Goal: Download file/media

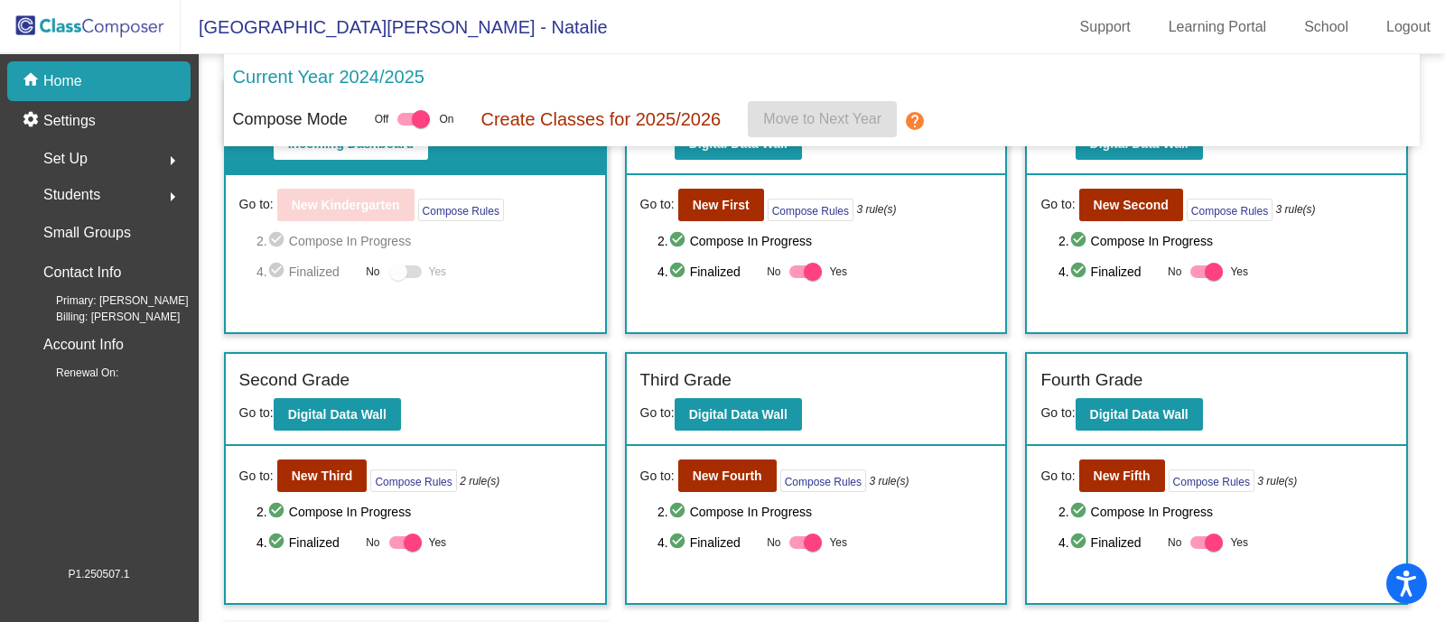
scroll to position [112, 0]
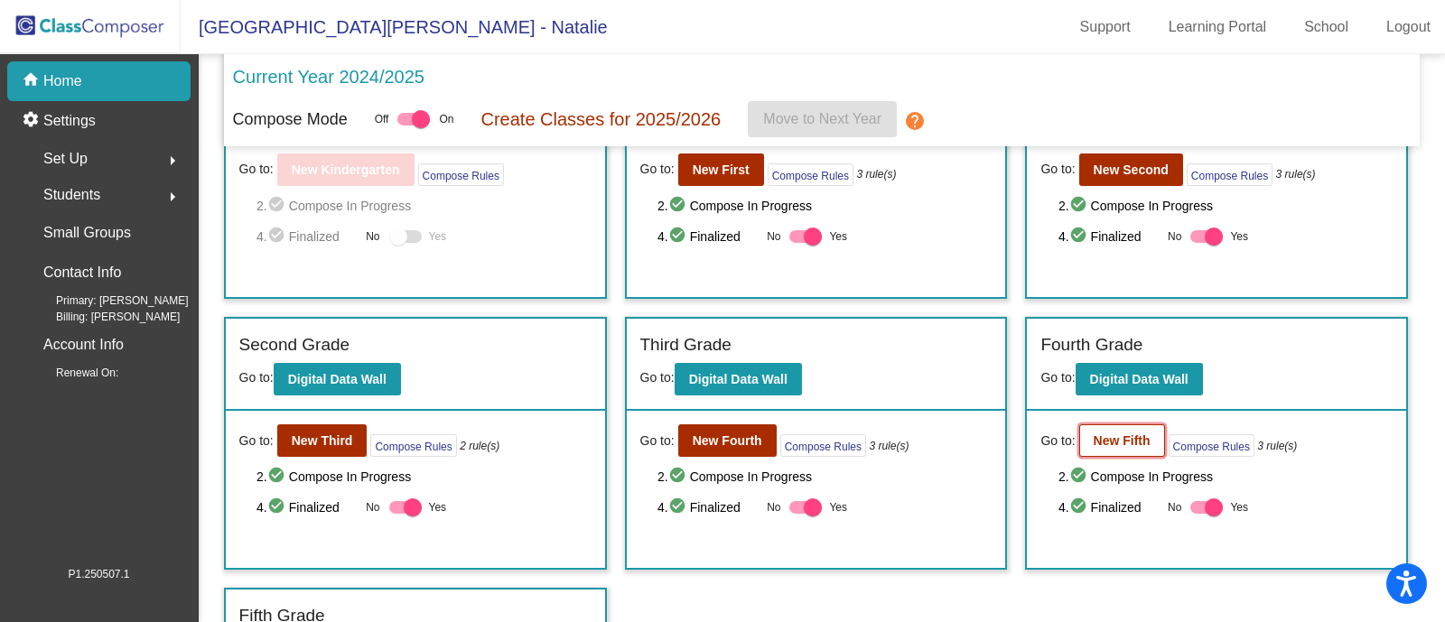
click at [1120, 425] on button "New Fifth" at bounding box center [1122, 441] width 86 height 33
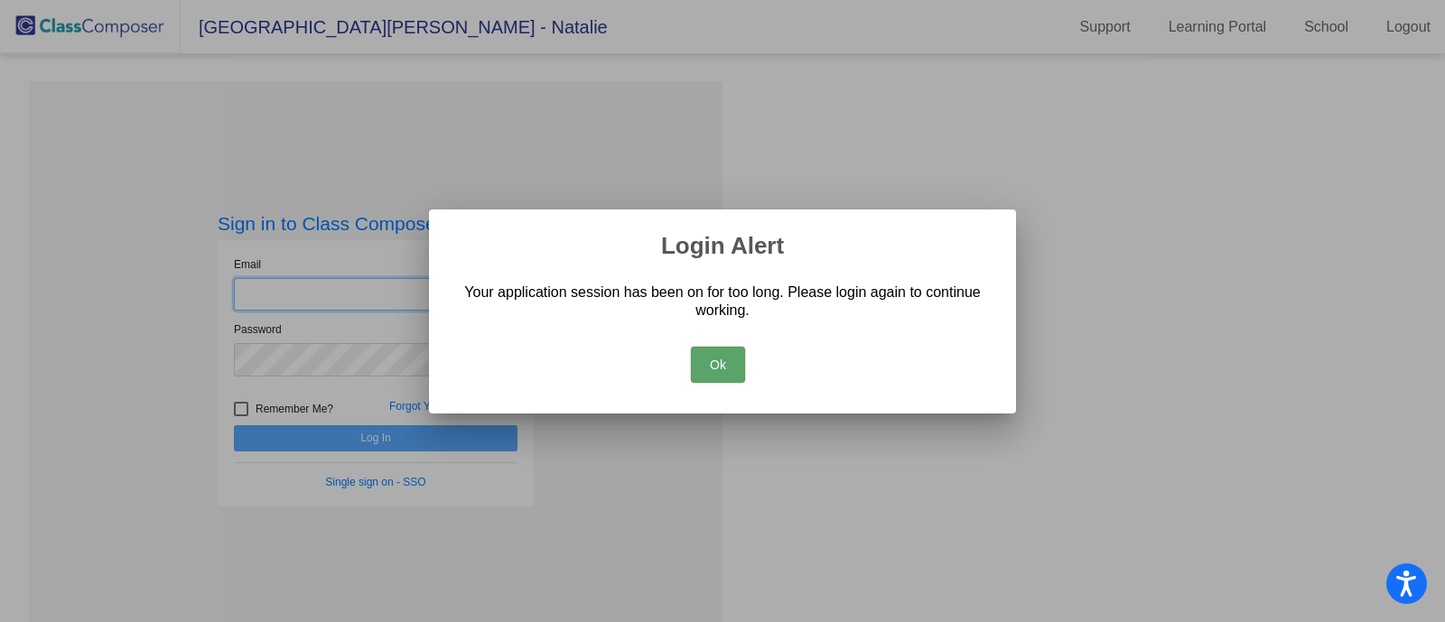
type input "winingen@hudson.k12.oh.us"
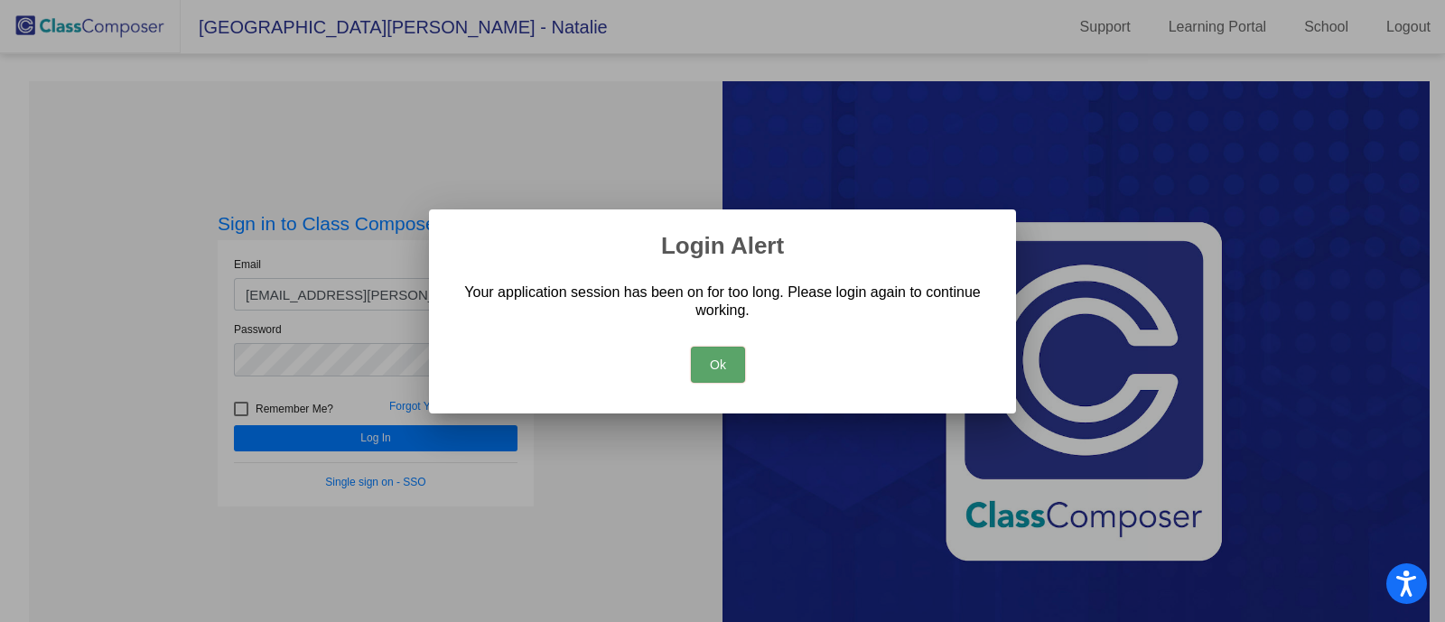
click at [705, 358] on button "Ok" at bounding box center [718, 365] width 54 height 36
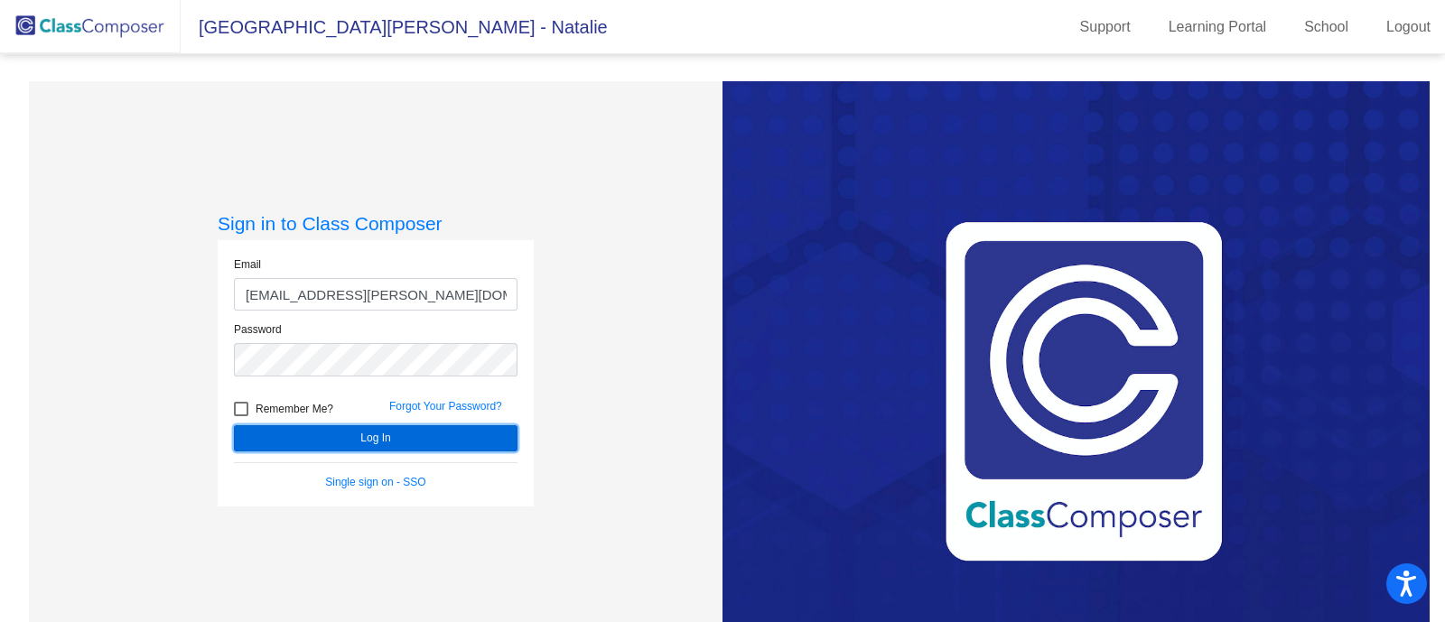
click at [396, 426] on button "Log In" at bounding box center [376, 438] width 284 height 26
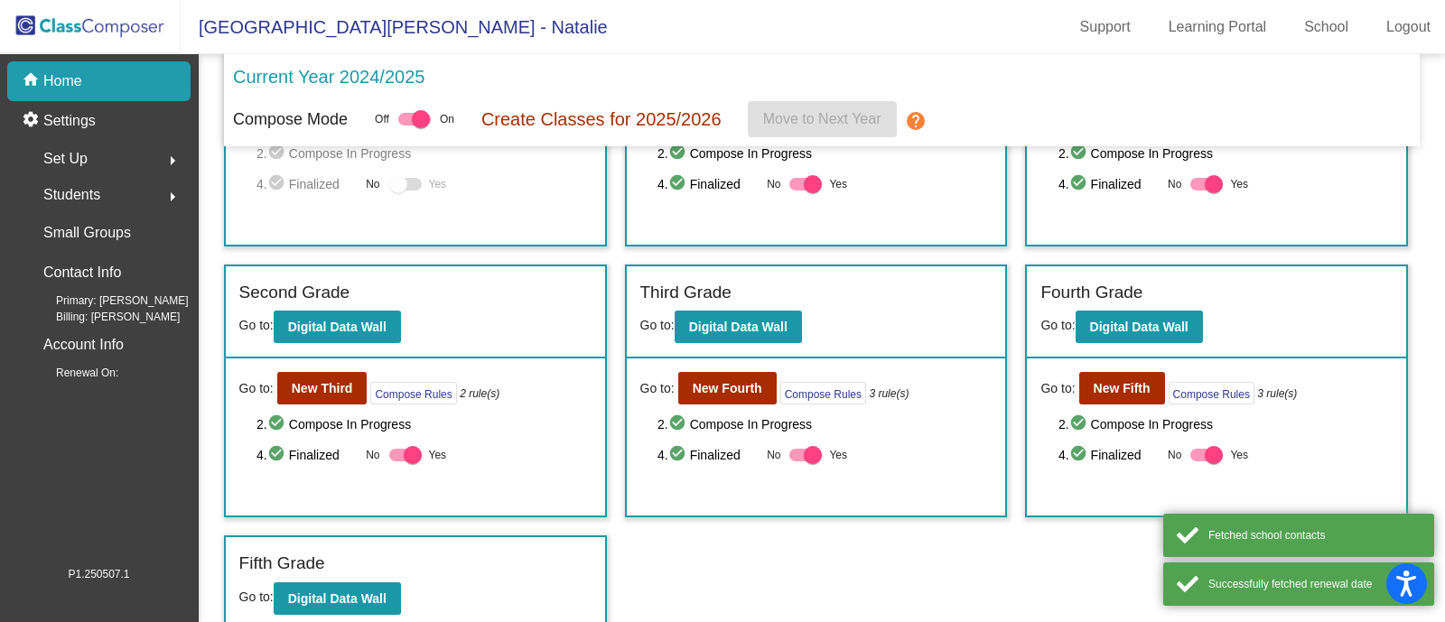
scroll to position [327, 0]
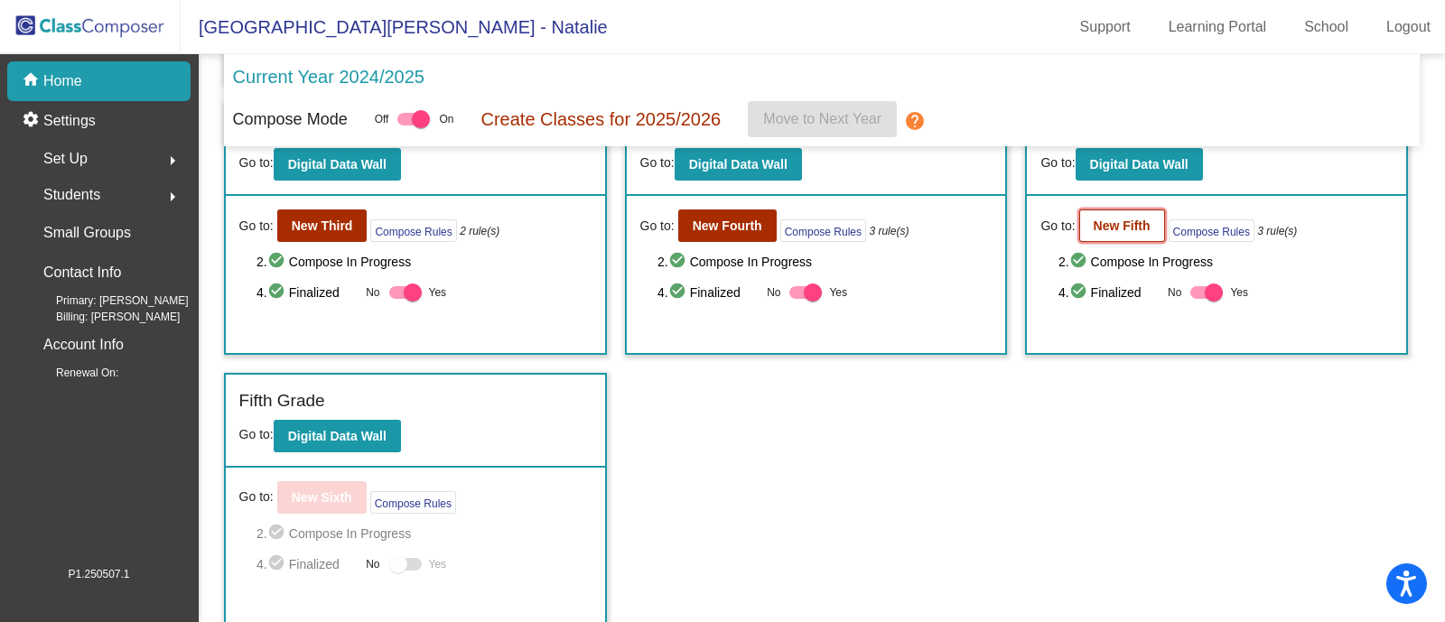
click at [1108, 219] on b "New Fifth" at bounding box center [1122, 226] width 57 height 14
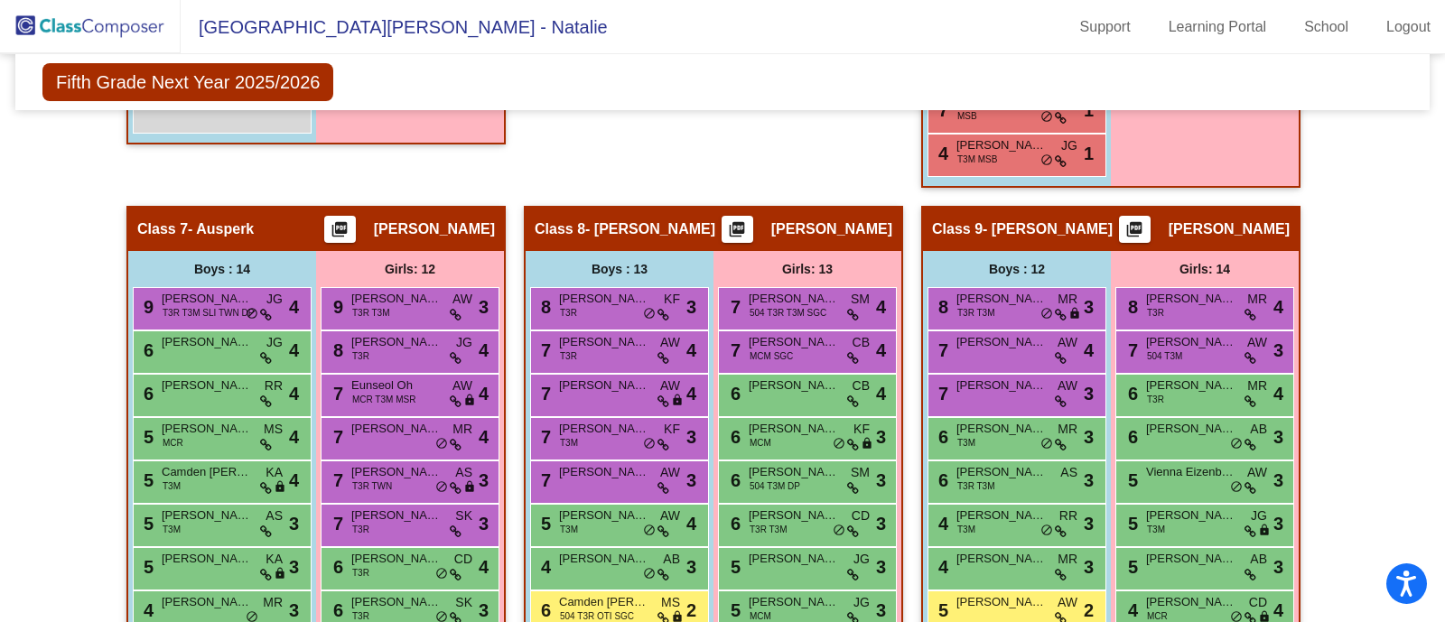
scroll to position [2258, 0]
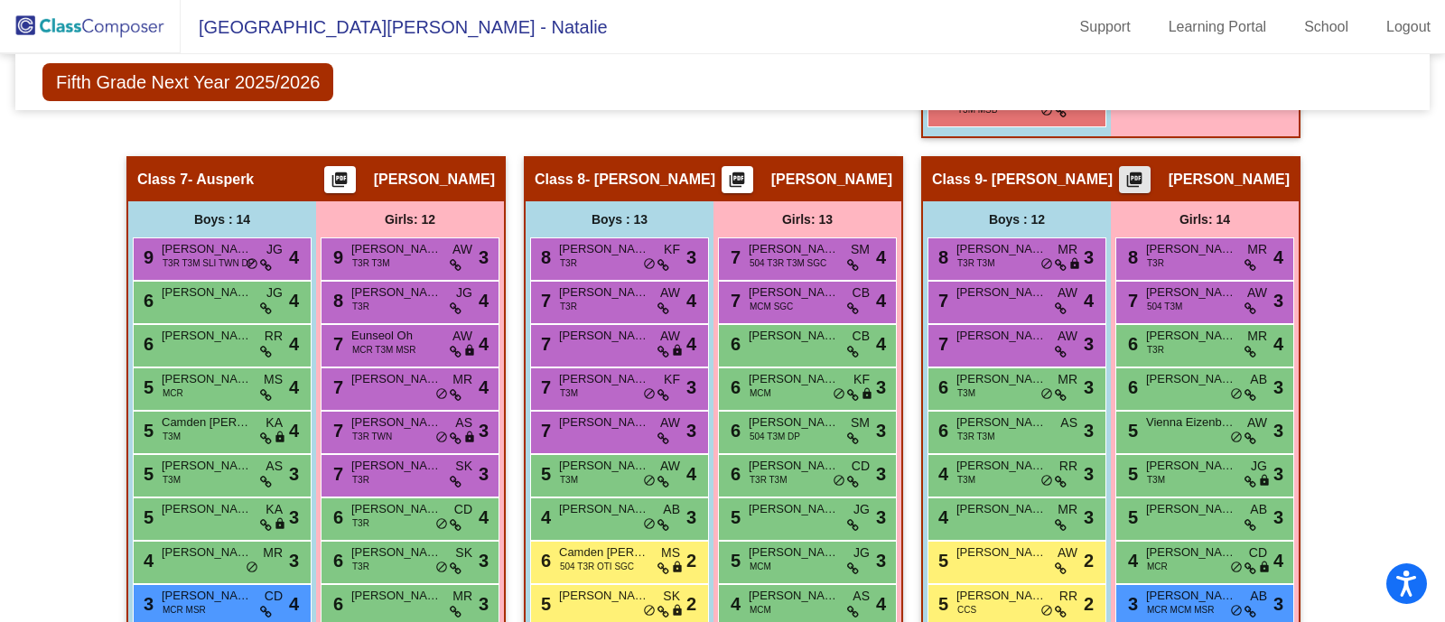
click at [1130, 176] on mat-icon "picture_as_pdf" at bounding box center [1135, 183] width 22 height 25
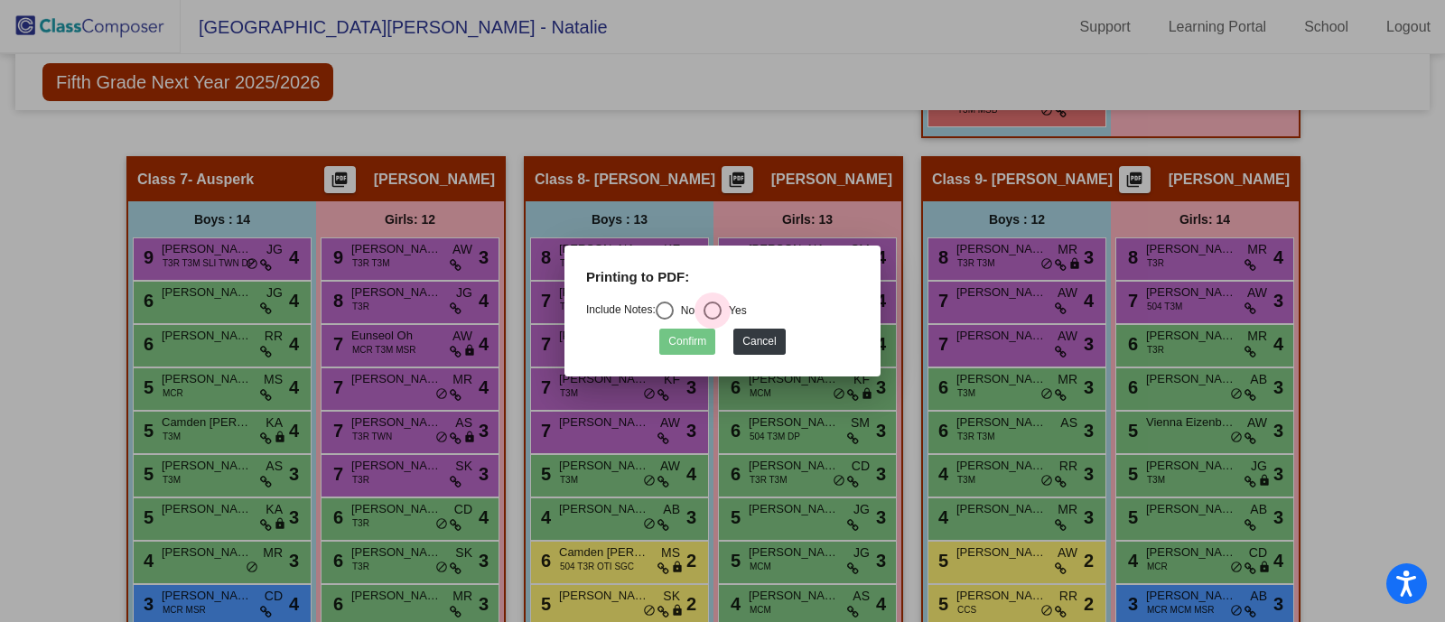
click at [714, 308] on div "Select an option" at bounding box center [713, 311] width 18 height 18
click at [713, 320] on input "Yes" at bounding box center [712, 320] width 1 height 1
radio input "true"
click at [677, 331] on button "Confirm" at bounding box center [687, 342] width 56 height 26
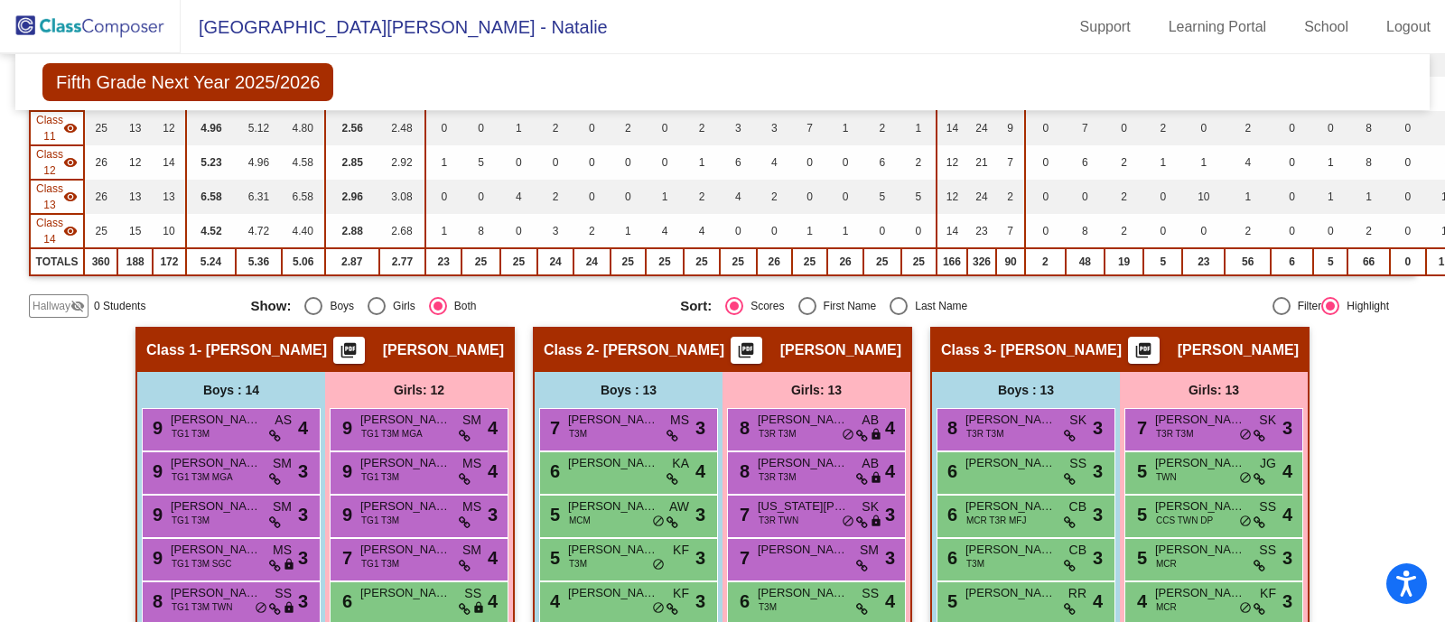
scroll to position [565, 0]
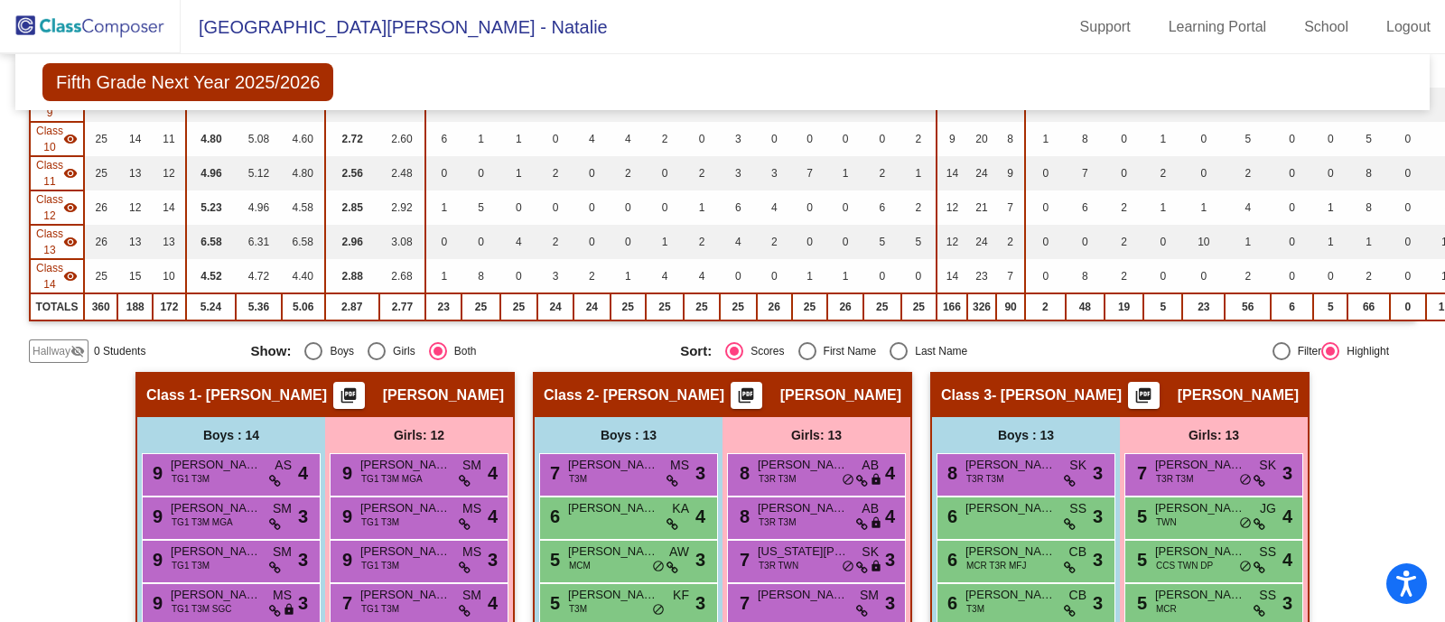
click at [111, 32] on img at bounding box center [90, 26] width 181 height 53
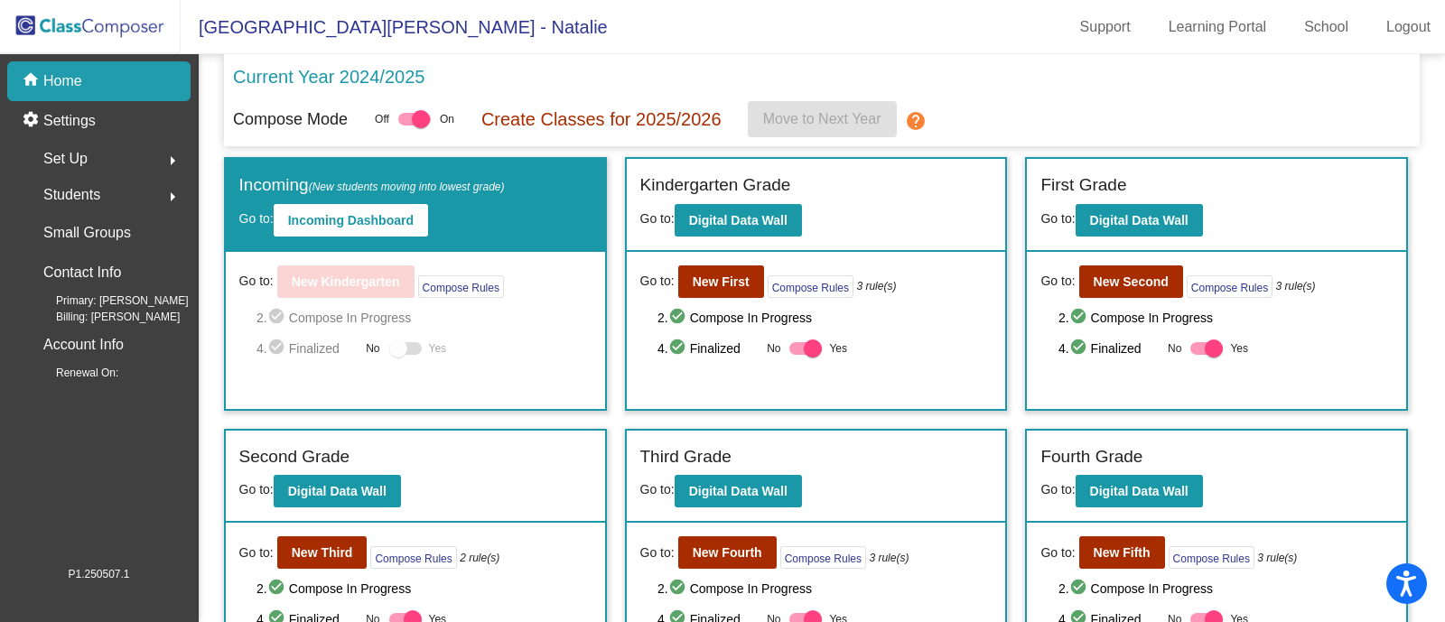
scroll to position [112, 0]
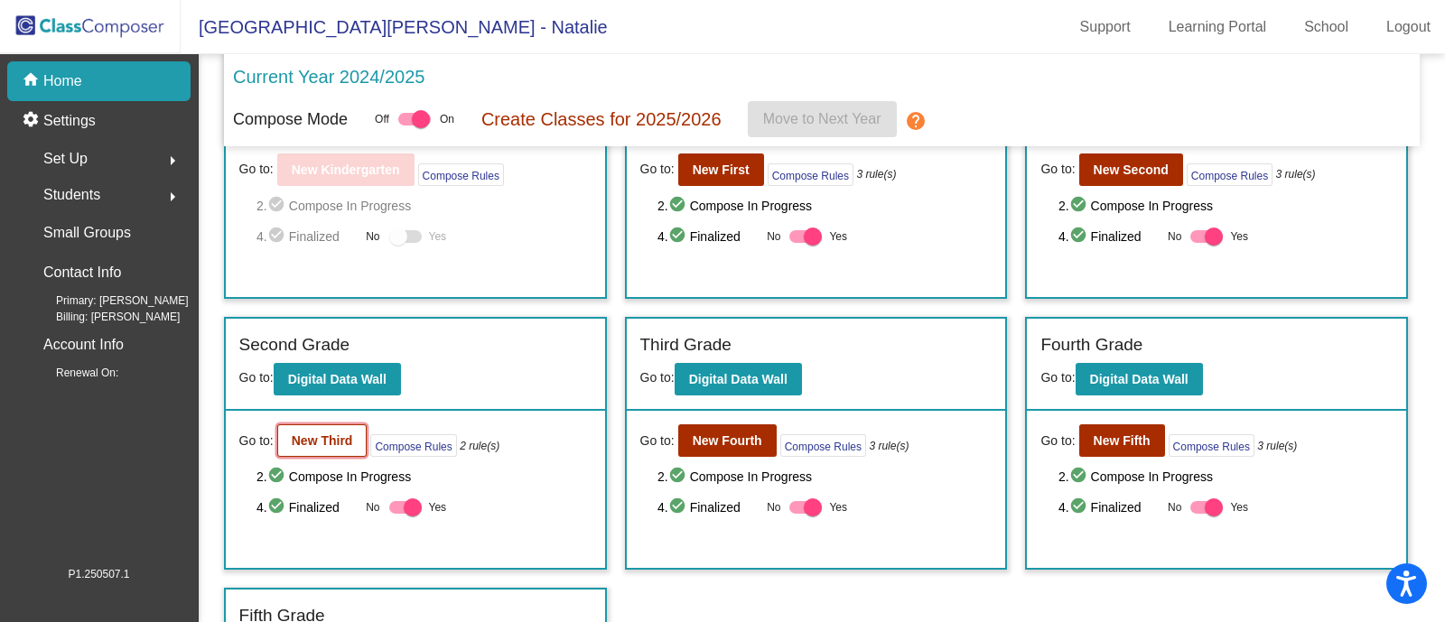
click at [332, 446] on button "New Third" at bounding box center [322, 441] width 90 height 33
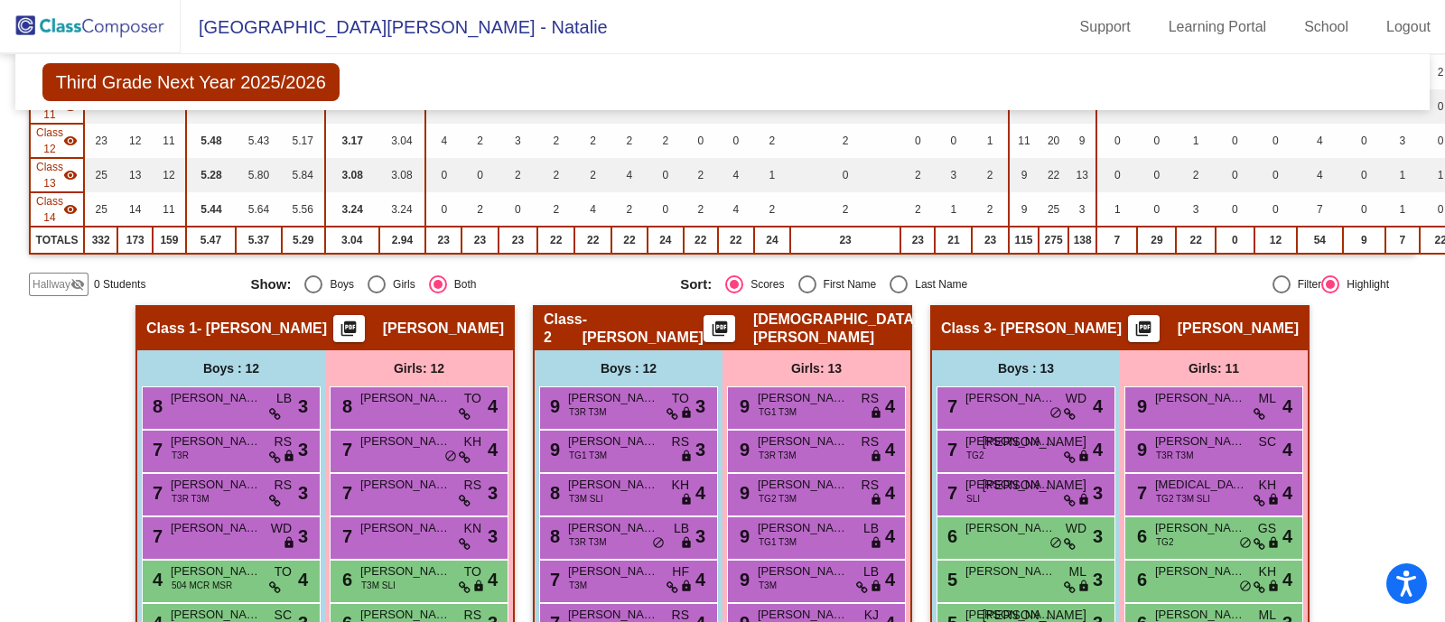
scroll to position [677, 0]
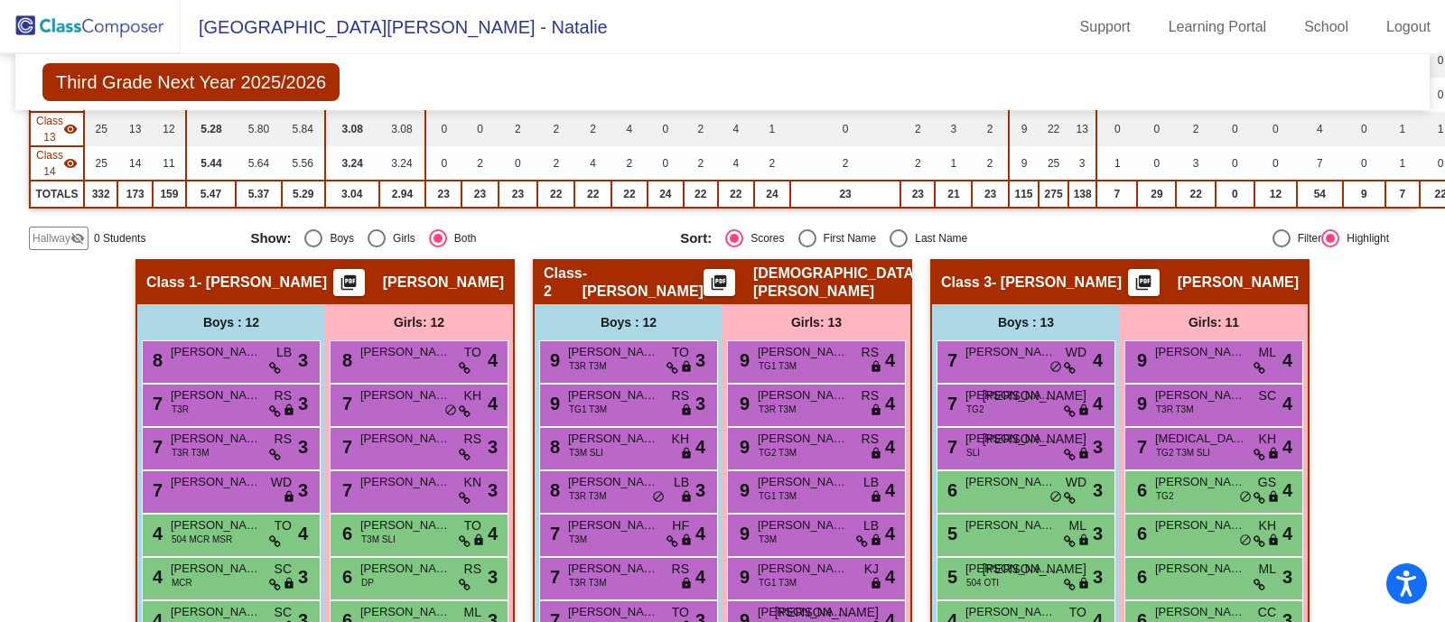
click at [341, 282] on mat-icon "picture_as_pdf" at bounding box center [349, 286] width 22 height 25
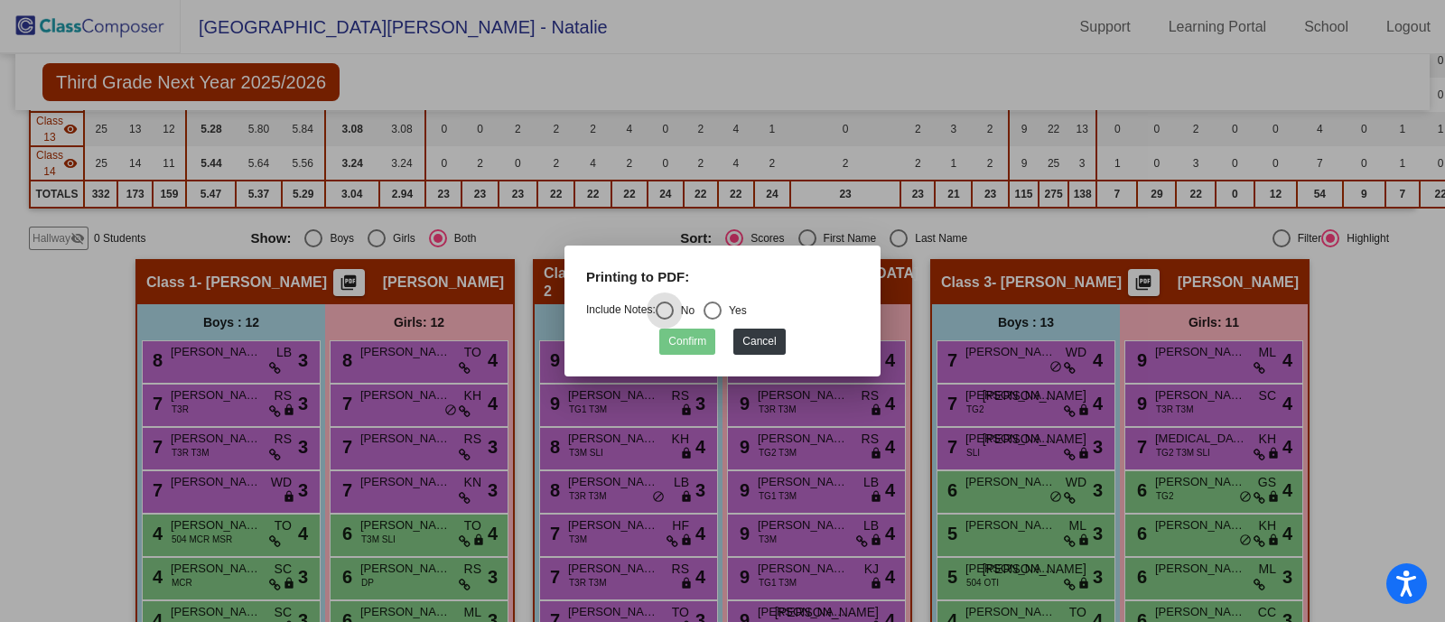
click at [722, 309] on div "Select an option" at bounding box center [713, 311] width 18 height 18
click at [713, 320] on input "Yes" at bounding box center [712, 320] width 1 height 1
radio input "true"
click at [686, 332] on button "Confirm" at bounding box center [687, 342] width 56 height 26
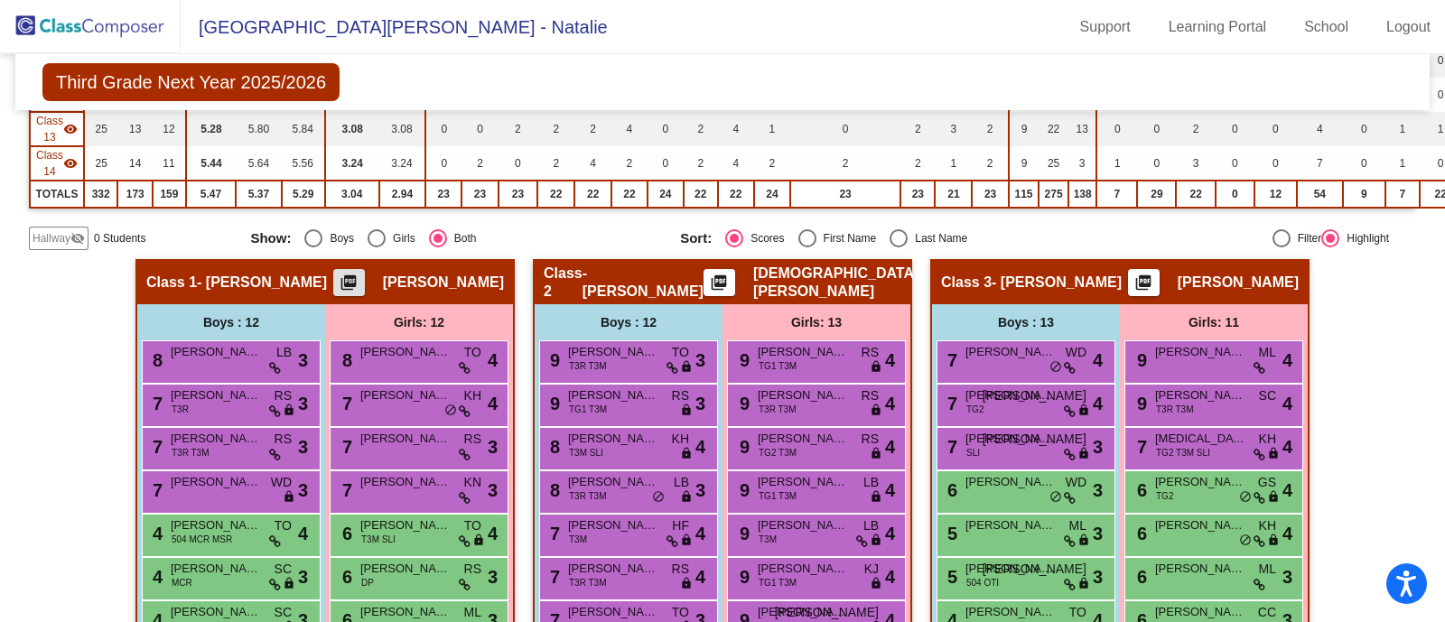
click at [730, 276] on mat-icon "picture_as_pdf" at bounding box center [719, 286] width 22 height 25
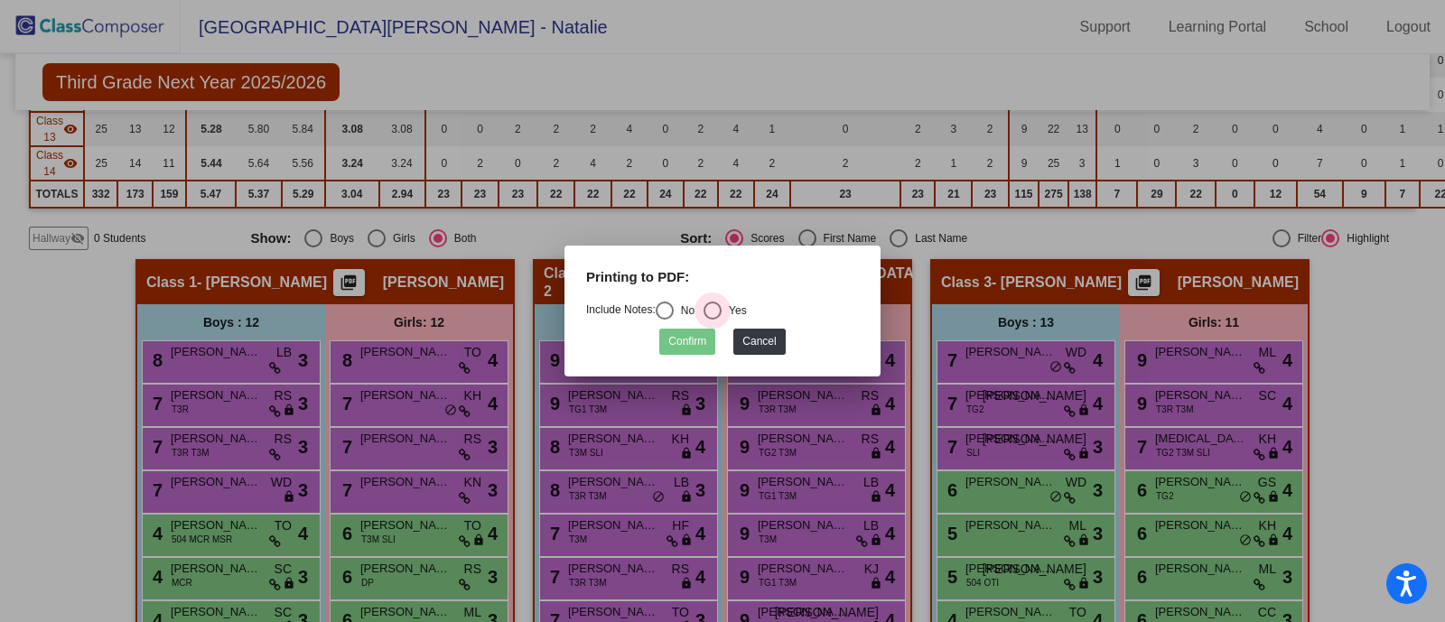
click at [727, 312] on div "Yes" at bounding box center [734, 311] width 25 height 16
click at [713, 320] on input "Yes" at bounding box center [712, 320] width 1 height 1
radio input "true"
click at [677, 341] on button "Confirm" at bounding box center [687, 342] width 56 height 26
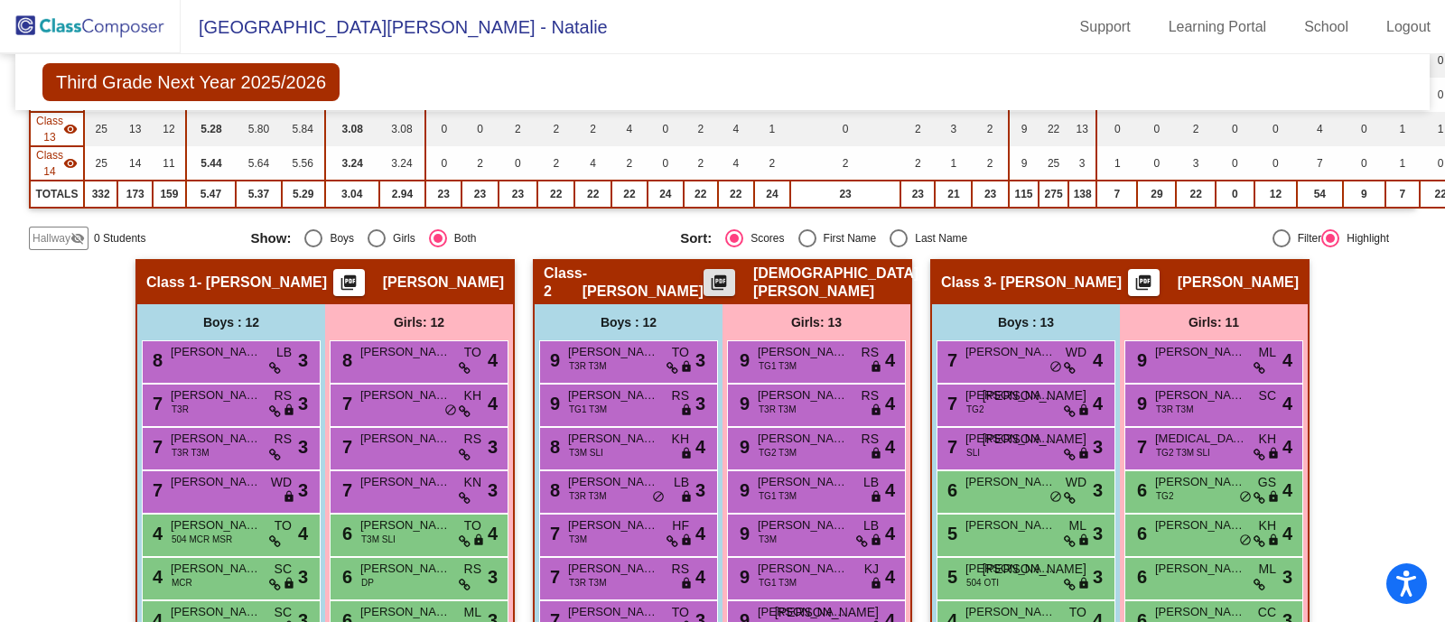
click at [735, 269] on button "picture_as_pdf" at bounding box center [720, 282] width 32 height 27
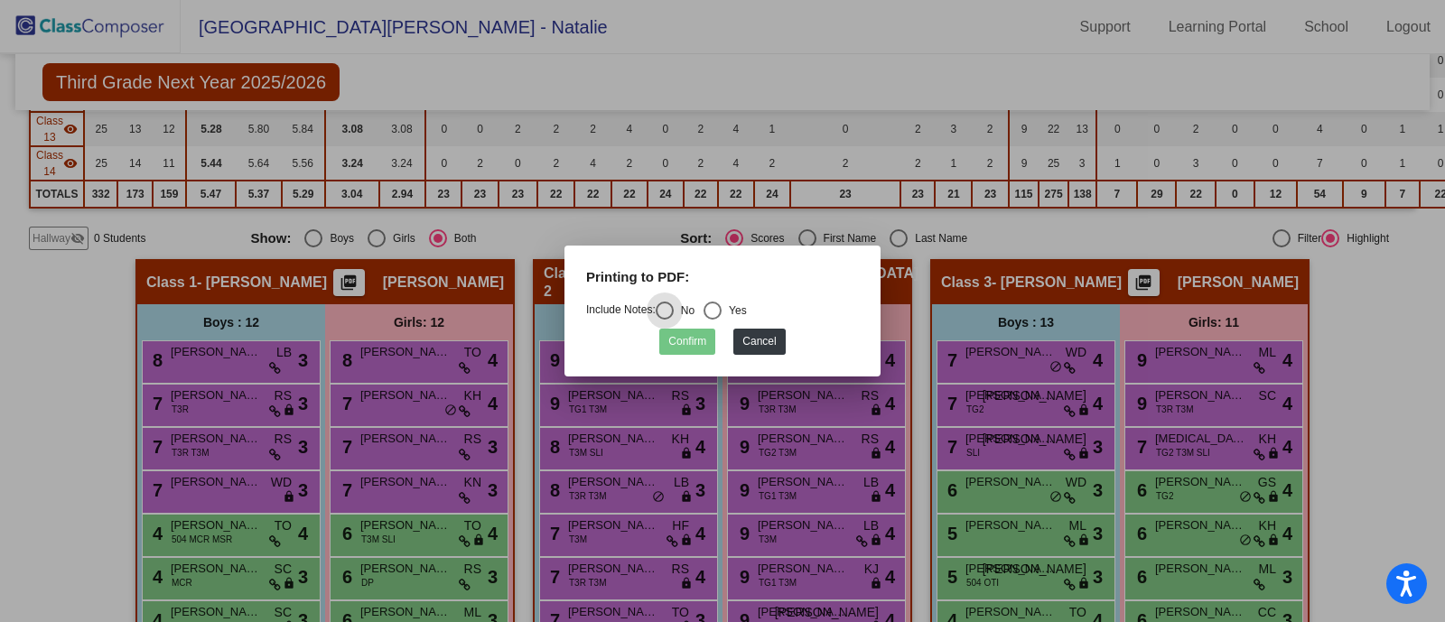
click at [728, 313] on div "Yes" at bounding box center [734, 311] width 25 height 16
click at [713, 320] on input "Yes" at bounding box center [712, 320] width 1 height 1
radio input "true"
click at [669, 339] on button "Confirm" at bounding box center [687, 342] width 56 height 26
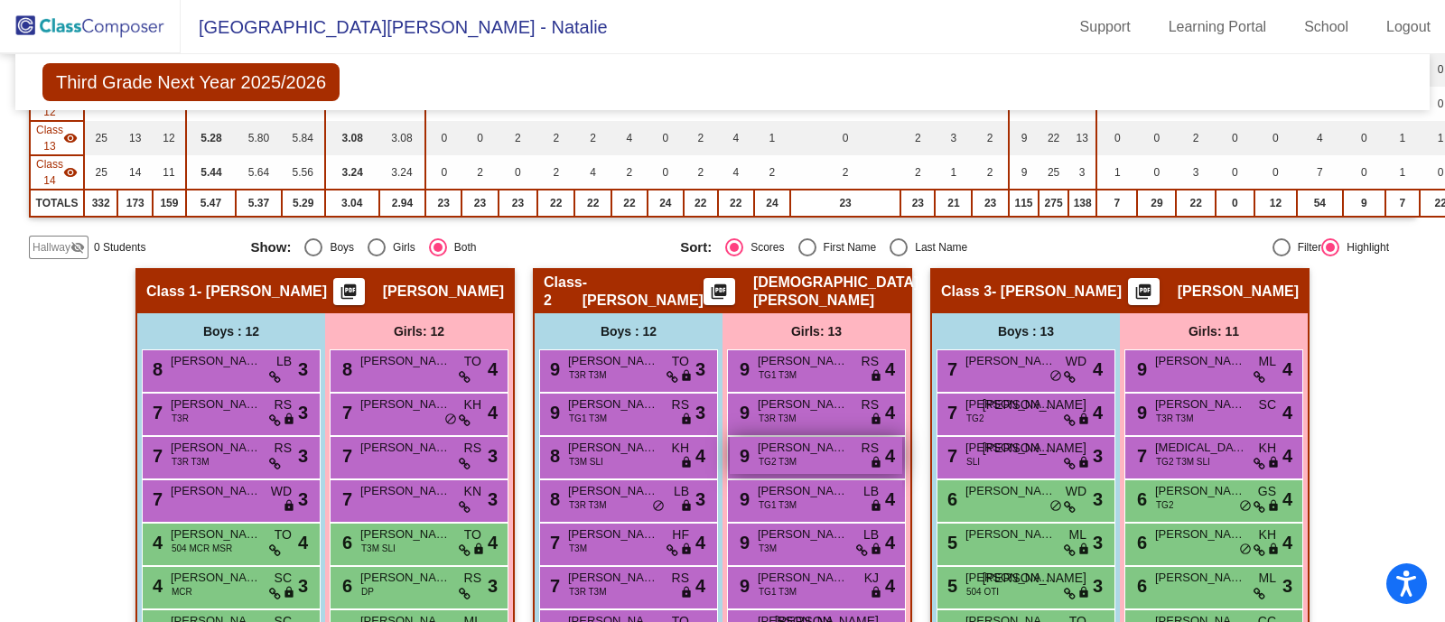
scroll to position [789, 0]
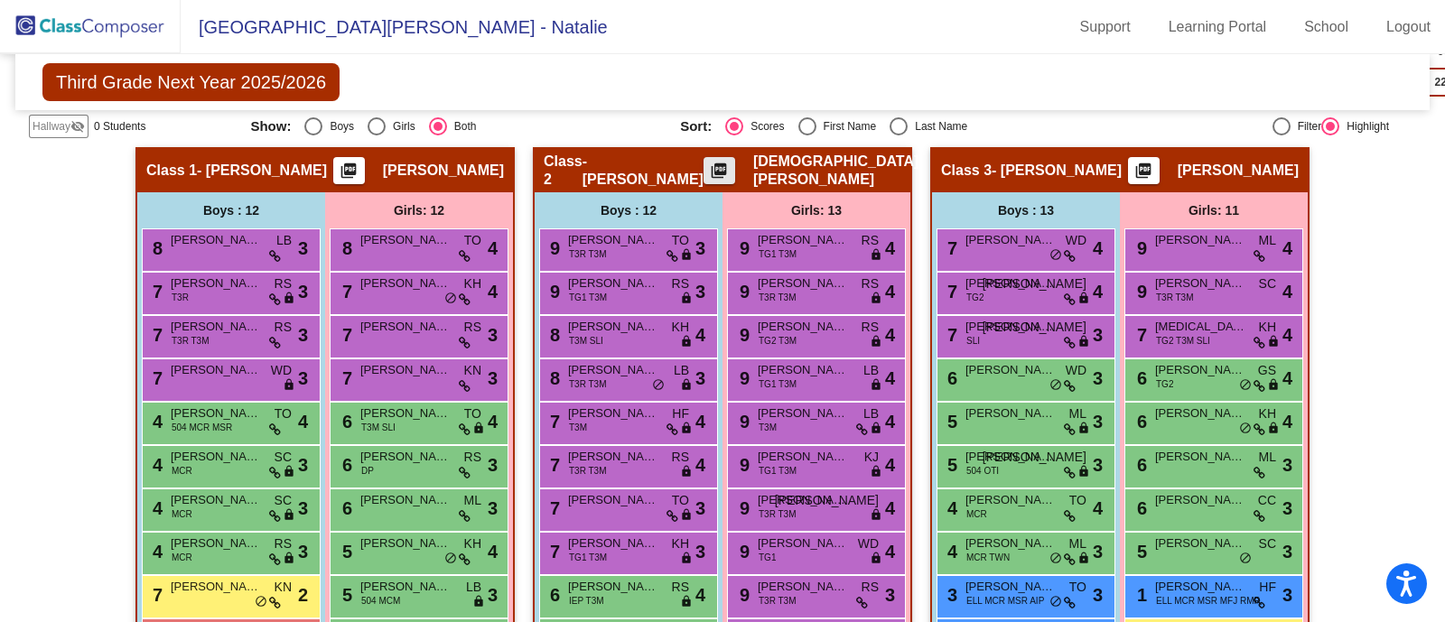
click at [730, 164] on mat-icon "picture_as_pdf" at bounding box center [719, 174] width 22 height 25
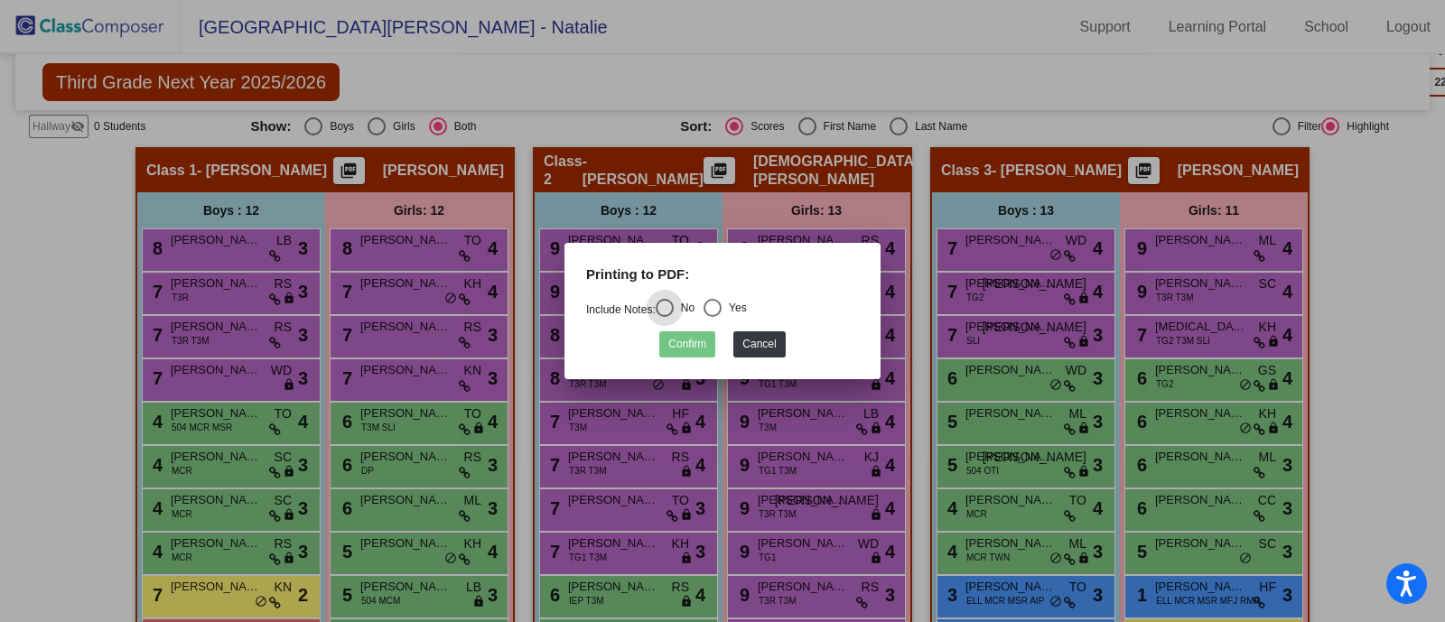
click at [718, 303] on div "Select an option" at bounding box center [713, 308] width 18 height 18
click at [713, 317] on input "Yes" at bounding box center [712, 317] width 1 height 1
radio input "true"
click at [684, 339] on button "Confirm" at bounding box center [687, 344] width 56 height 26
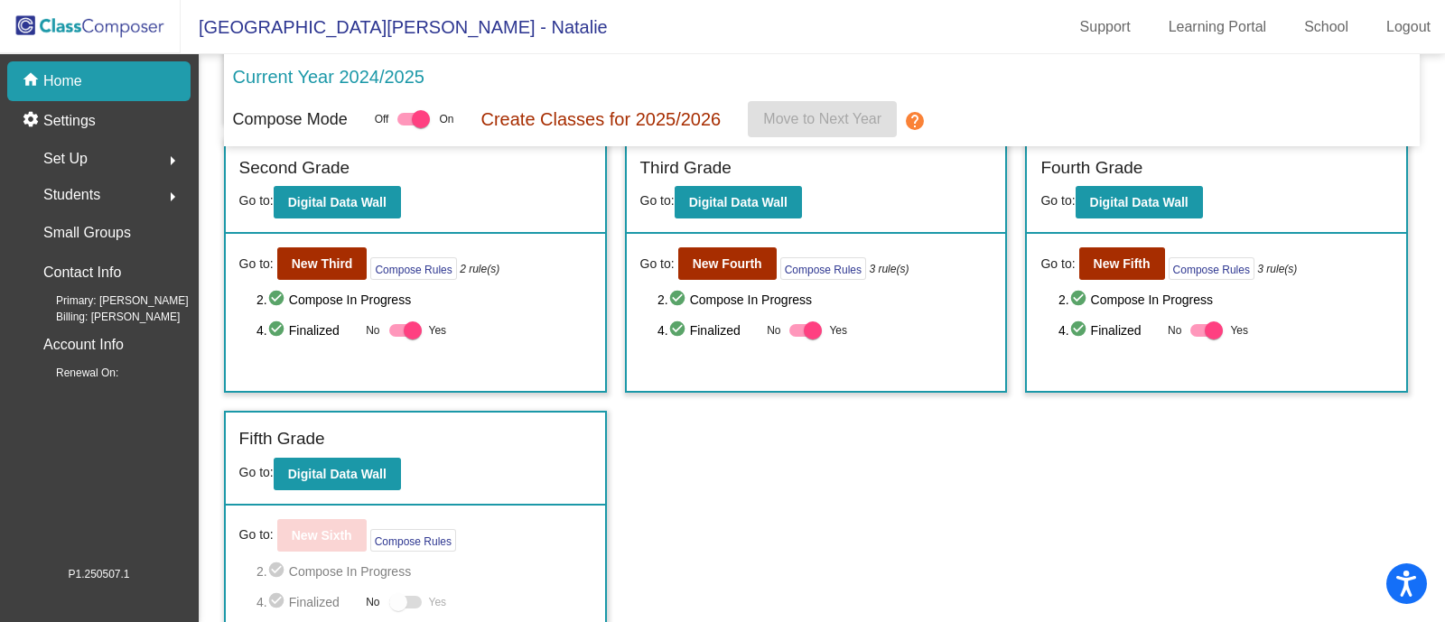
scroll to position [327, 0]
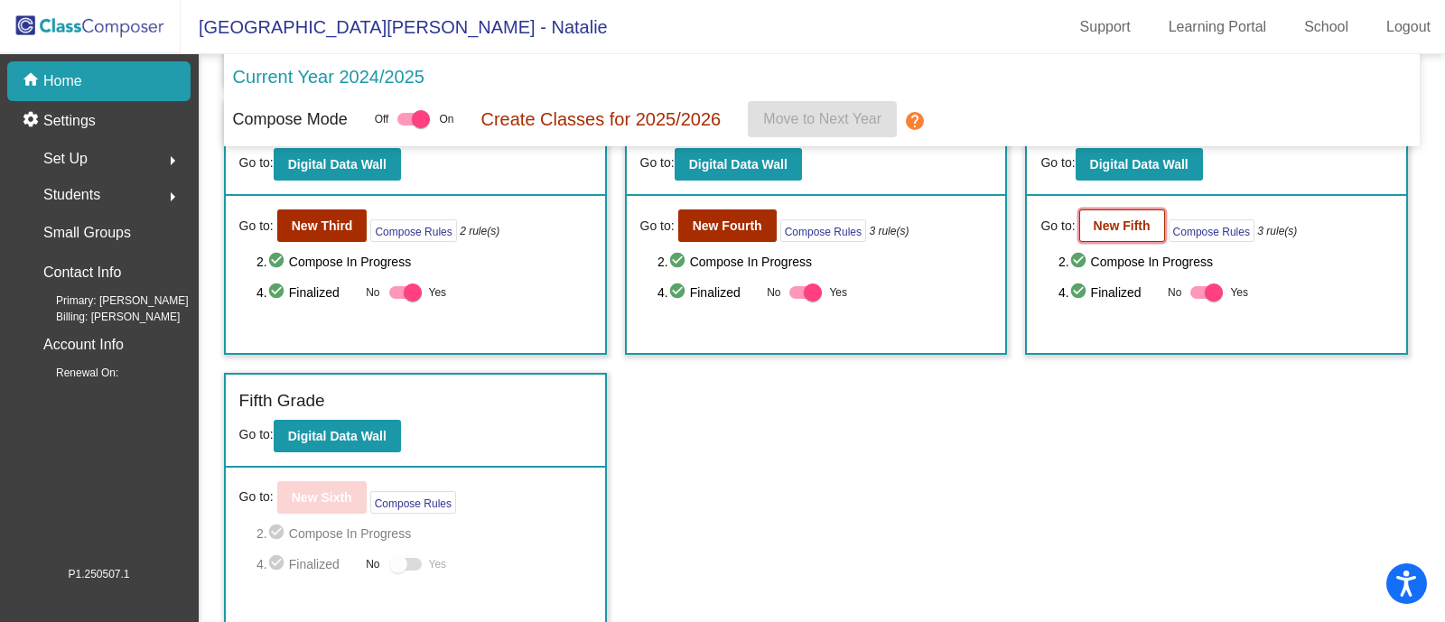
click at [1106, 210] on button "New Fifth" at bounding box center [1122, 226] width 86 height 33
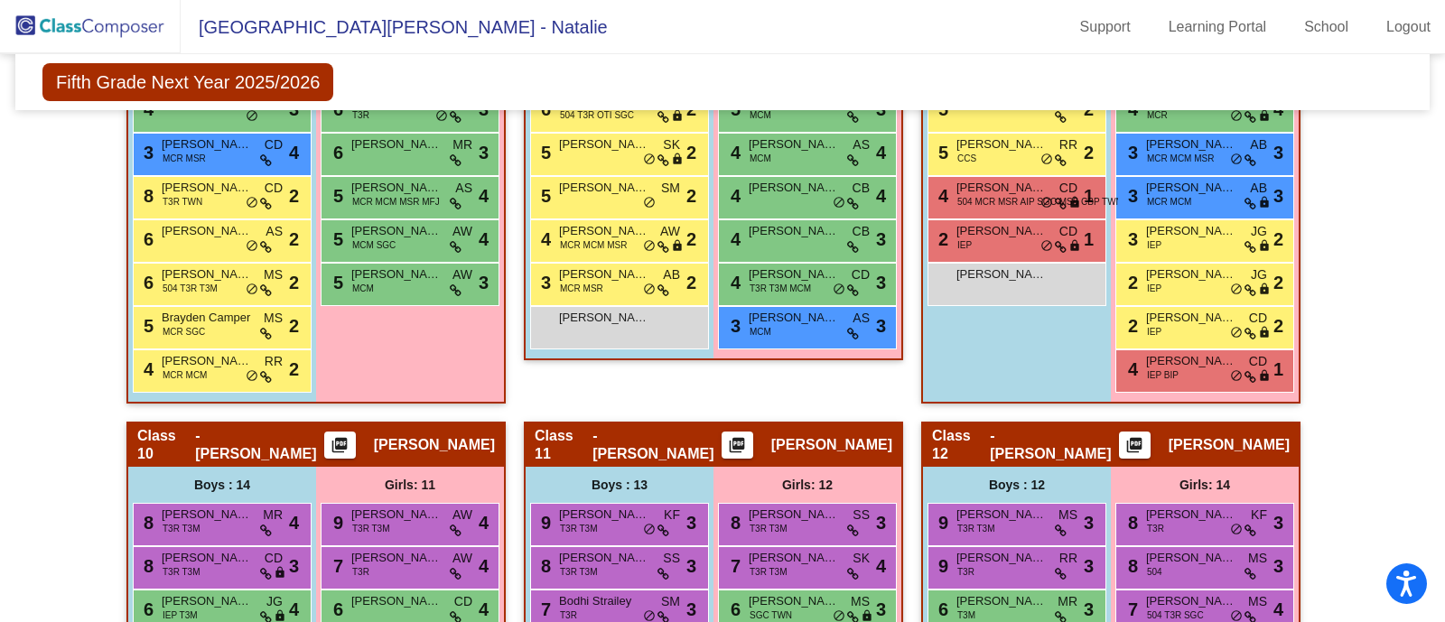
scroll to position [2822, 0]
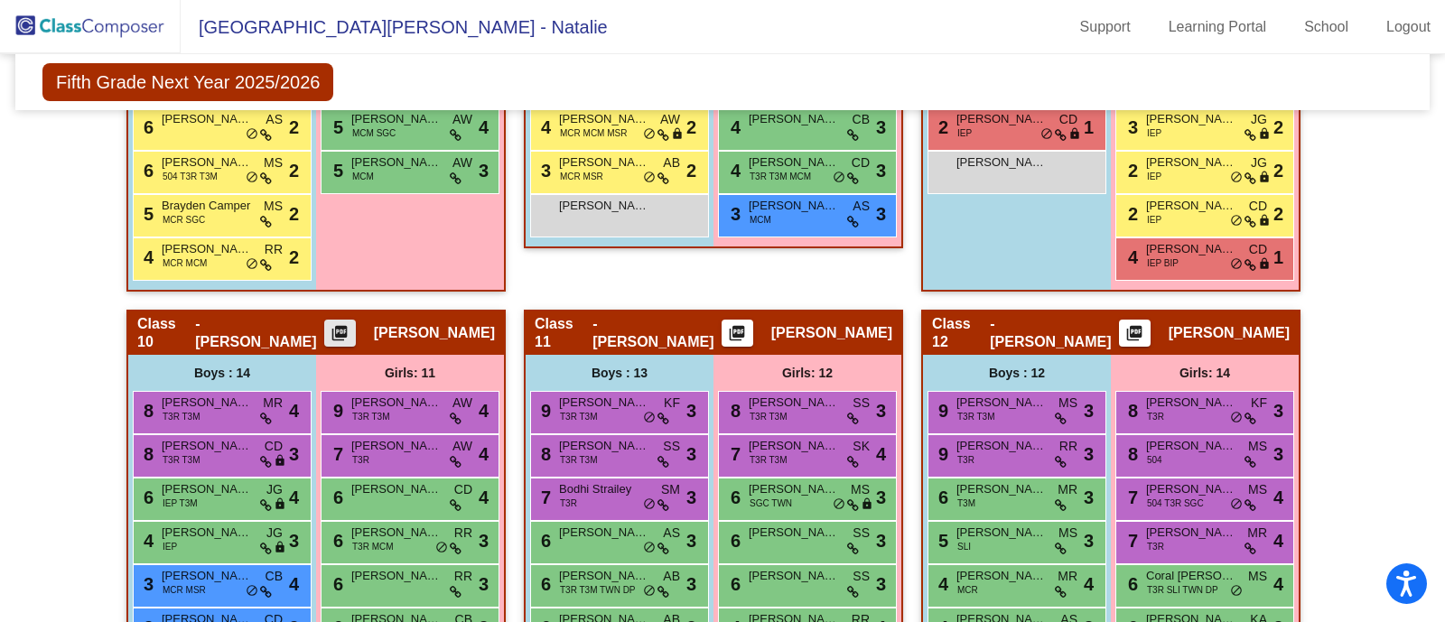
click at [350, 324] on mat-icon "picture_as_pdf" at bounding box center [340, 336] width 22 height 25
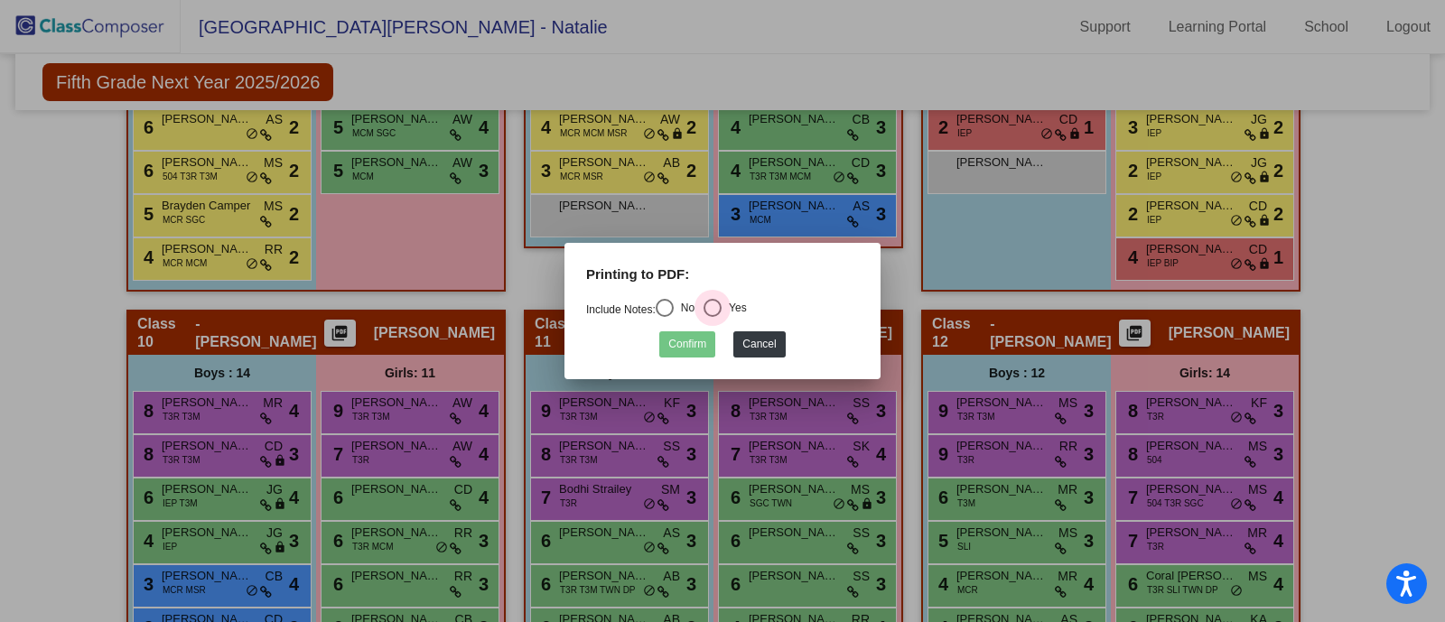
click at [731, 305] on div "Yes" at bounding box center [734, 308] width 25 height 16
click at [713, 317] on input "Yes" at bounding box center [712, 317] width 1 height 1
radio input "true"
click at [677, 338] on button "Confirm" at bounding box center [687, 344] width 56 height 26
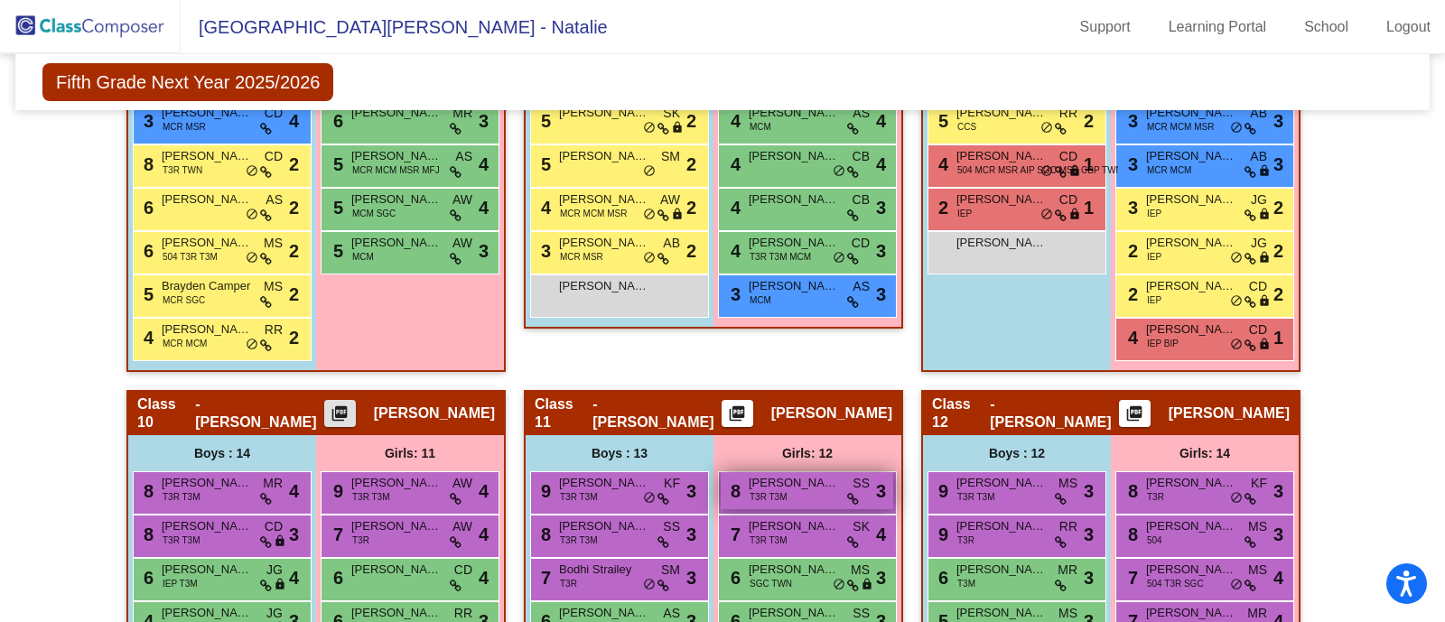
scroll to position [2710, 0]
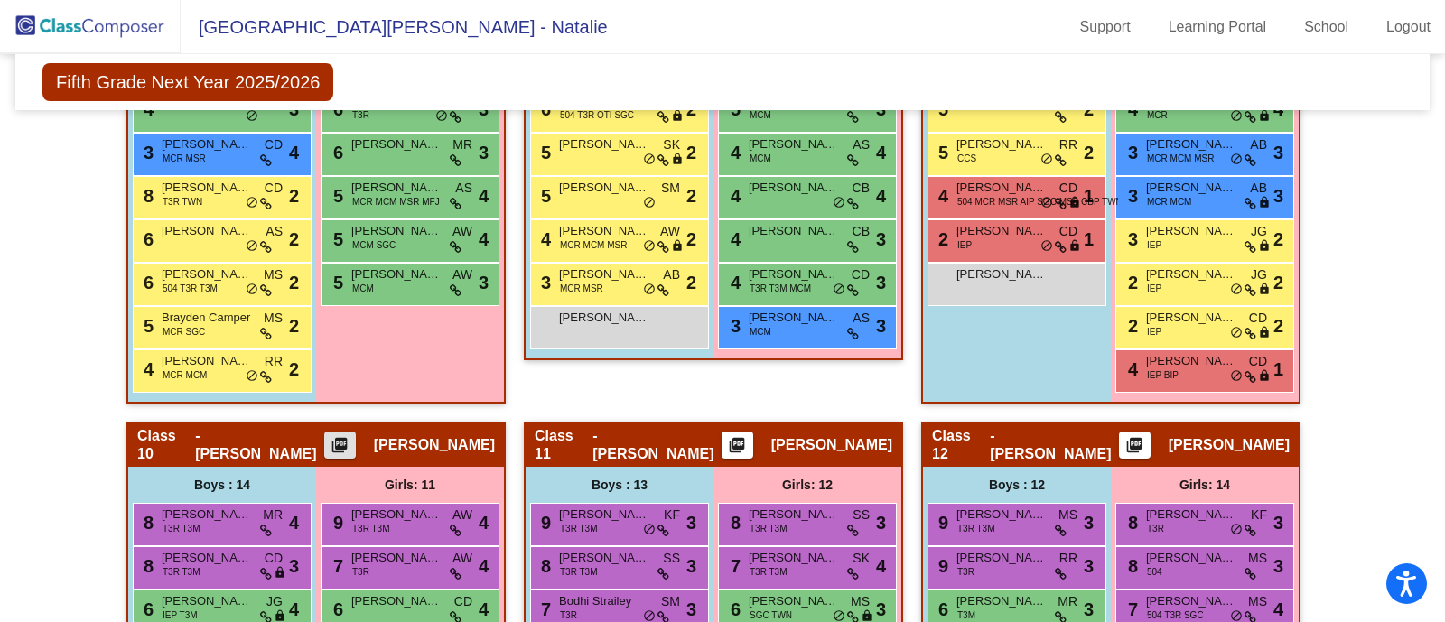
click at [350, 436] on mat-icon "picture_as_pdf" at bounding box center [340, 448] width 22 height 25
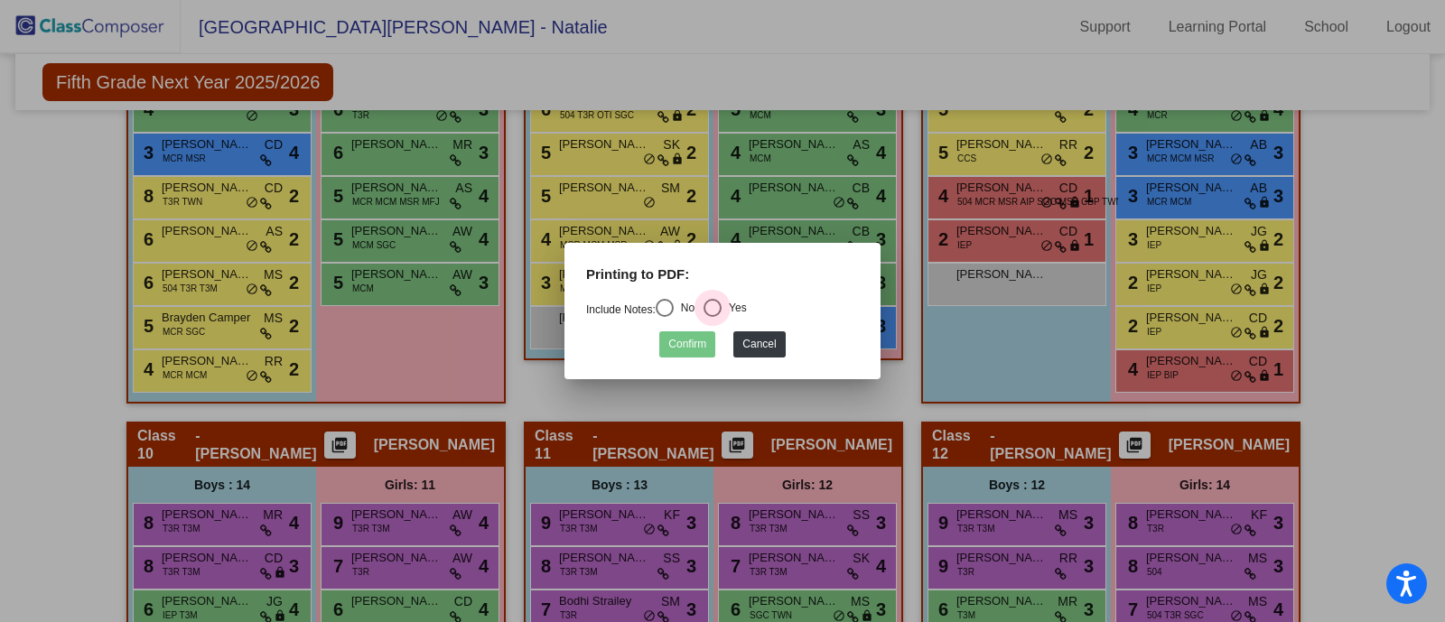
click at [722, 303] on div "Select an option" at bounding box center [713, 308] width 18 height 18
click at [713, 317] on input "Yes" at bounding box center [712, 317] width 1 height 1
radio input "true"
click at [682, 345] on button "Confirm" at bounding box center [687, 344] width 56 height 26
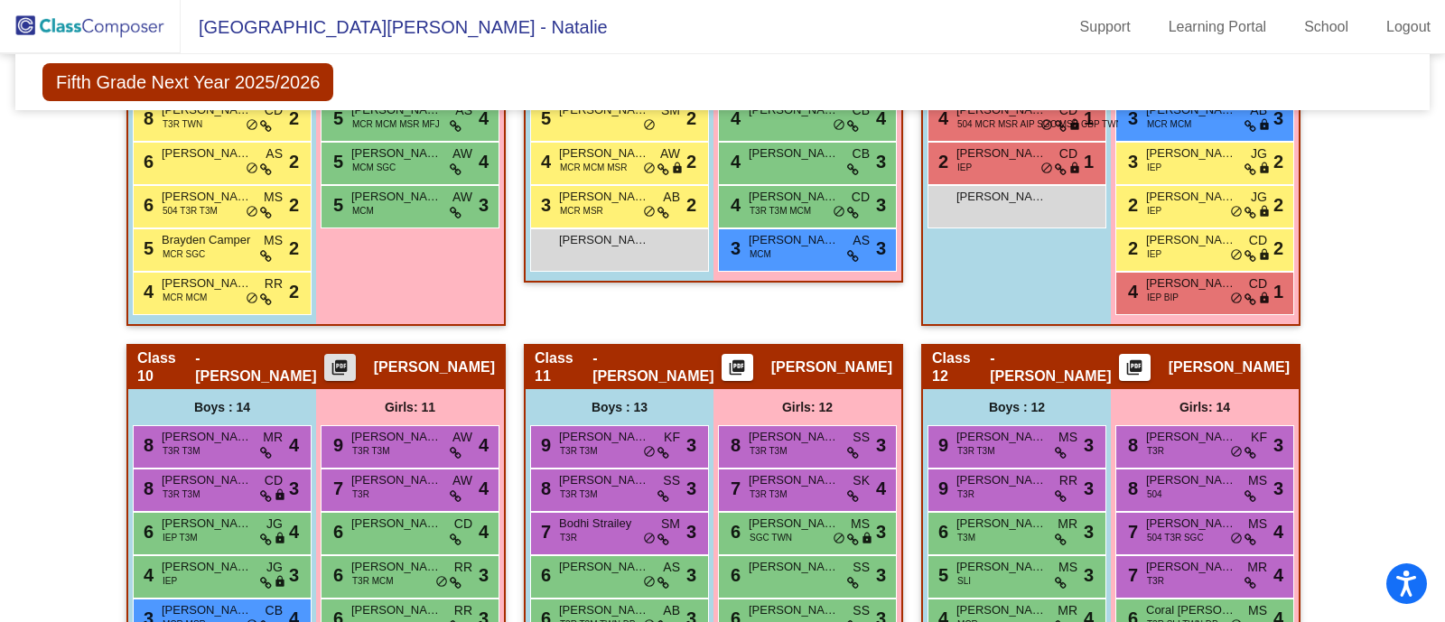
scroll to position [2822, 0]
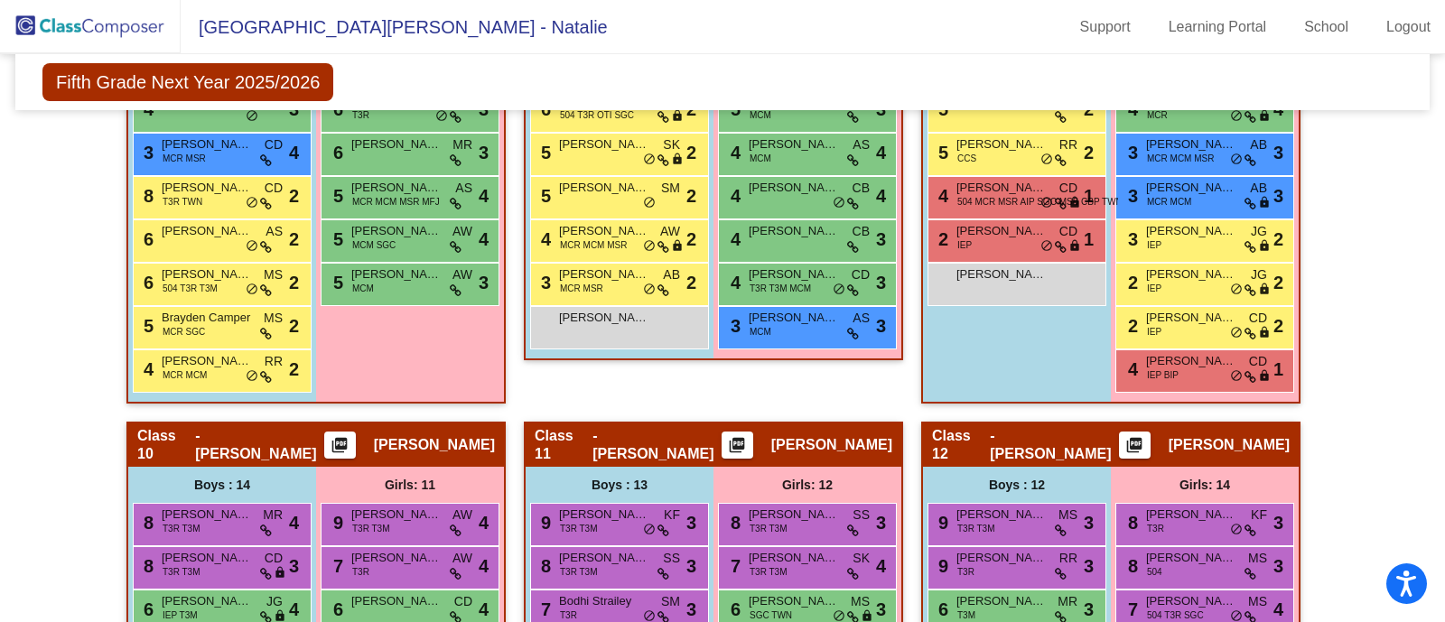
scroll to position [2935, 0]
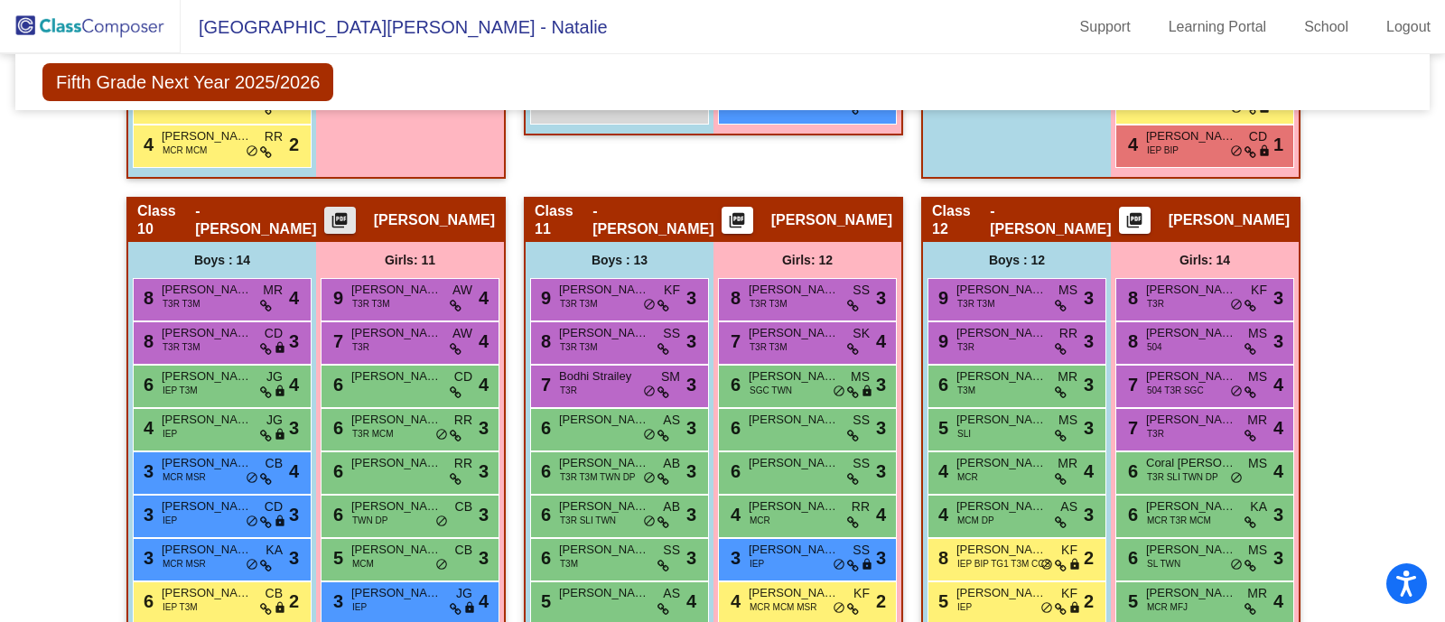
click at [350, 211] on mat-icon "picture_as_pdf" at bounding box center [340, 223] width 22 height 25
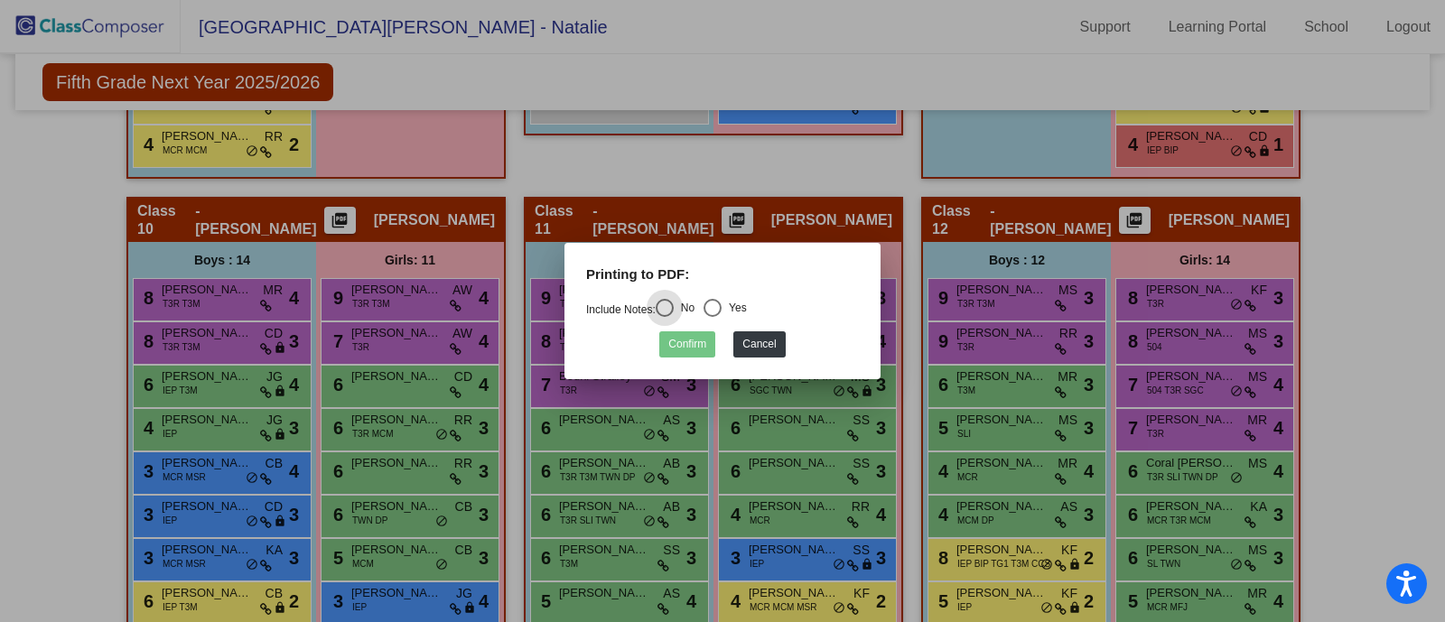
click at [718, 304] on div "Select an option" at bounding box center [713, 308] width 18 height 18
click at [713, 317] on input "Yes" at bounding box center [712, 317] width 1 height 1
radio input "true"
click at [687, 342] on button "Confirm" at bounding box center [687, 344] width 56 height 26
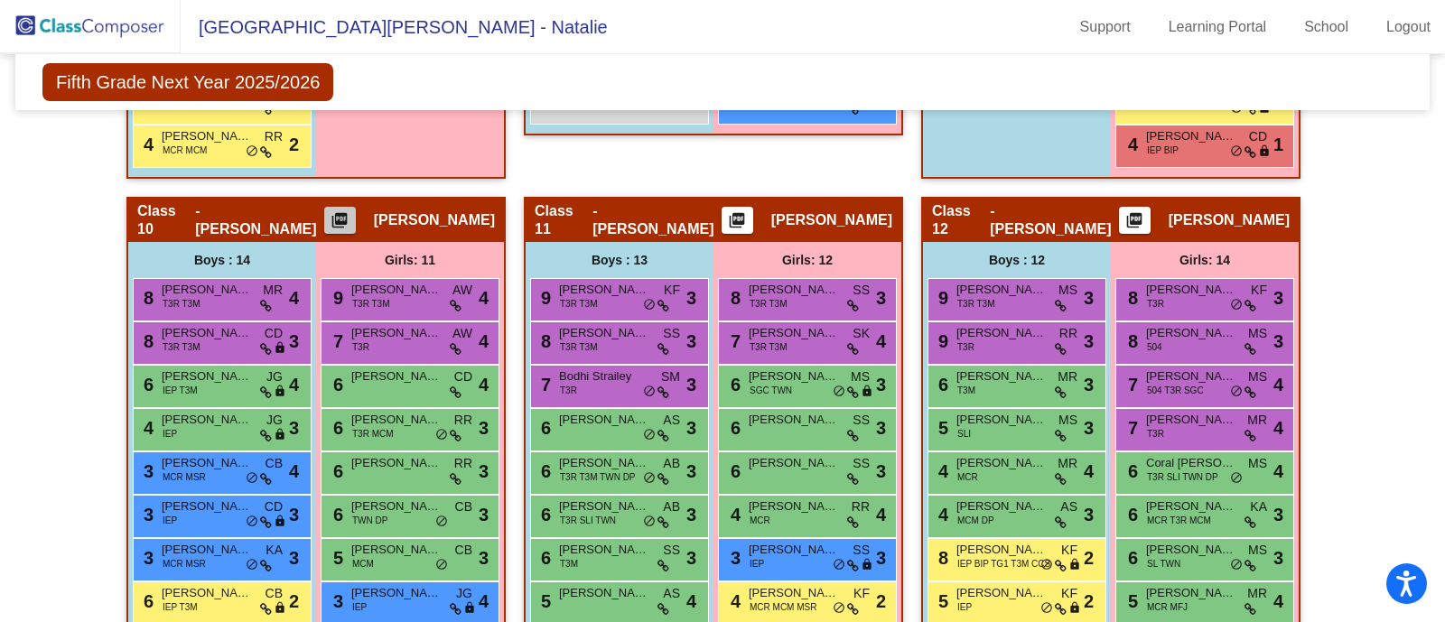
click at [356, 207] on button "picture_as_pdf" at bounding box center [340, 220] width 32 height 27
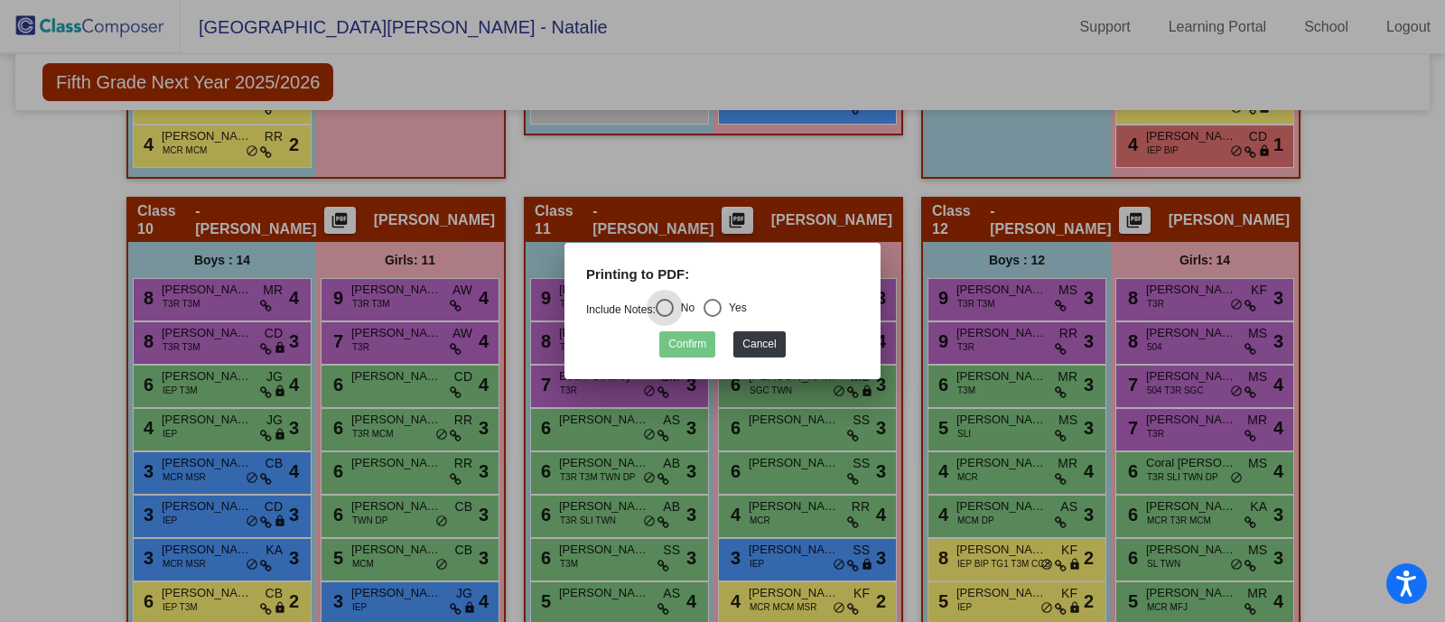
click at [717, 304] on div "Select an option" at bounding box center [713, 308] width 18 height 18
click at [713, 317] on input "Yes" at bounding box center [712, 317] width 1 height 1
radio input "true"
click at [692, 353] on button "Confirm" at bounding box center [687, 344] width 56 height 26
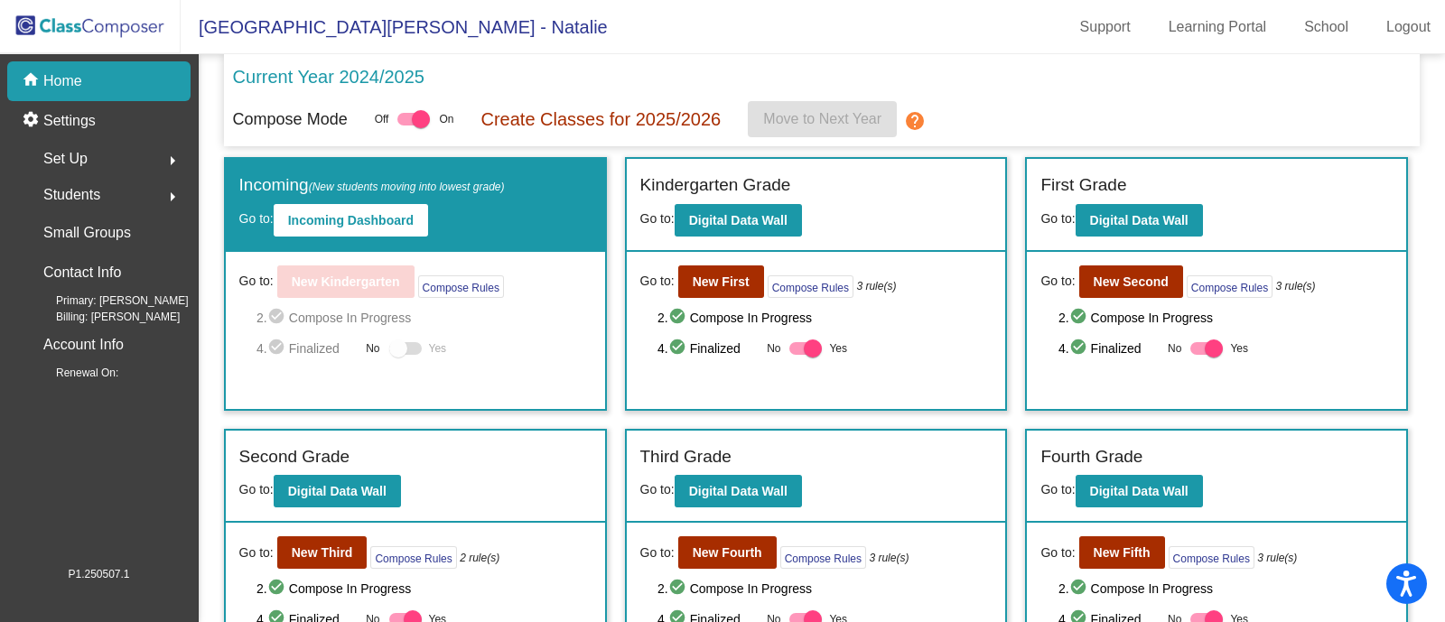
scroll to position [112, 0]
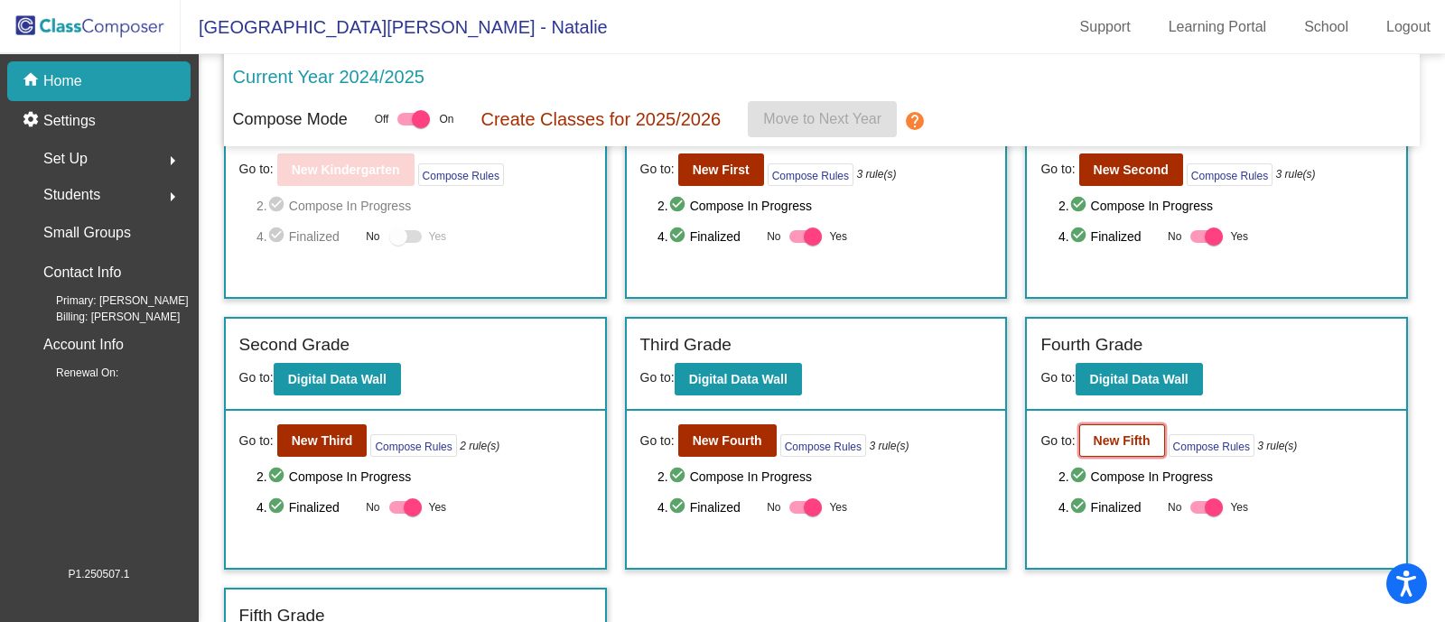
click at [1117, 439] on b "New Fifth" at bounding box center [1122, 441] width 57 height 14
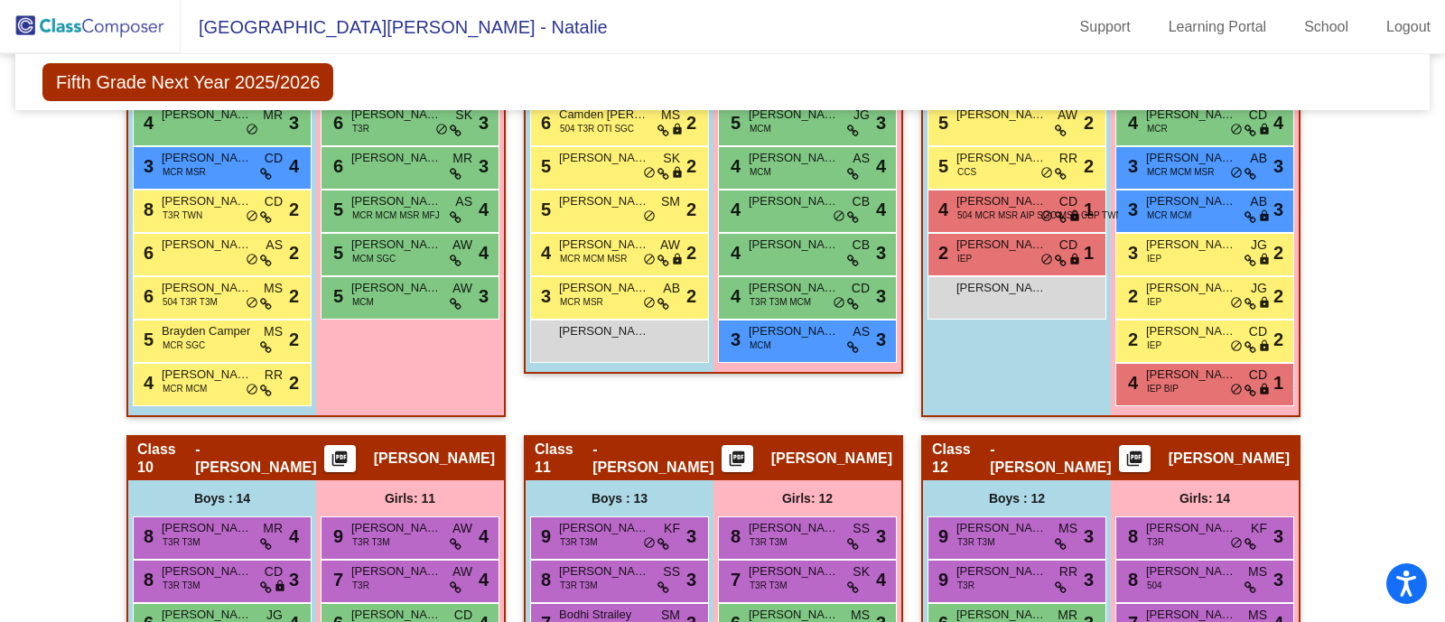
scroll to position [2822, 0]
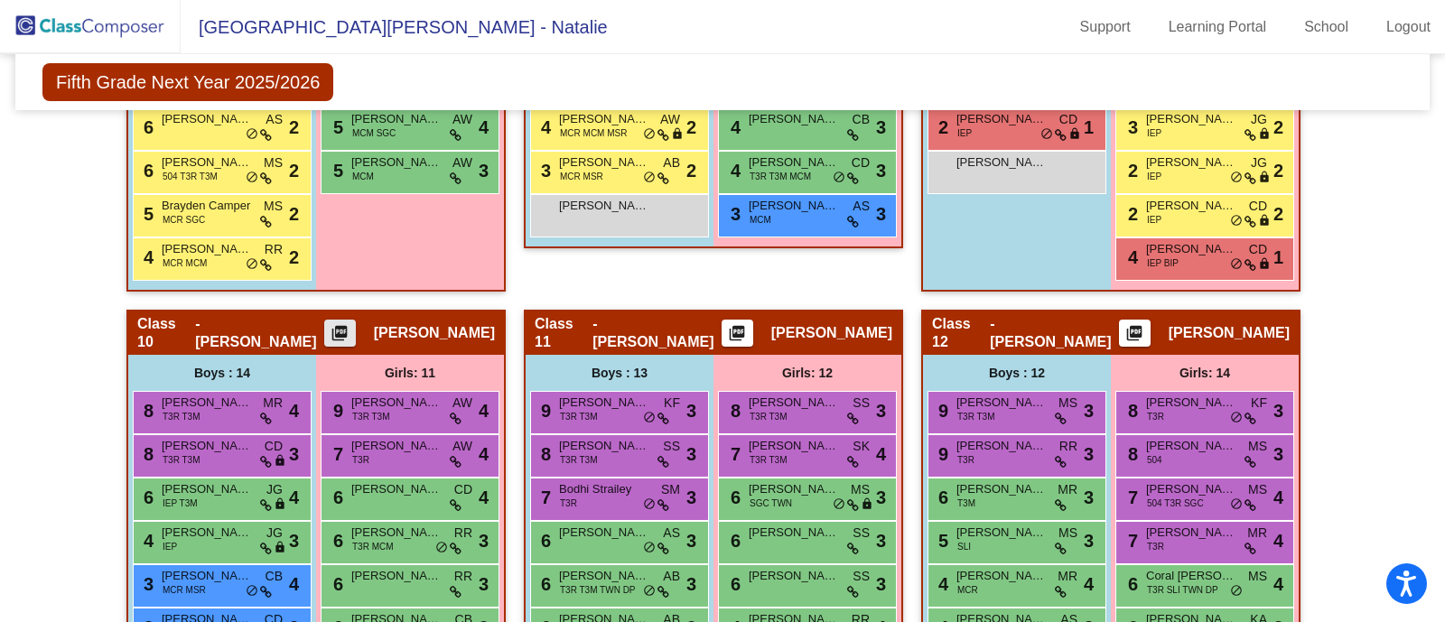
click at [356, 320] on button "picture_as_pdf" at bounding box center [340, 333] width 32 height 27
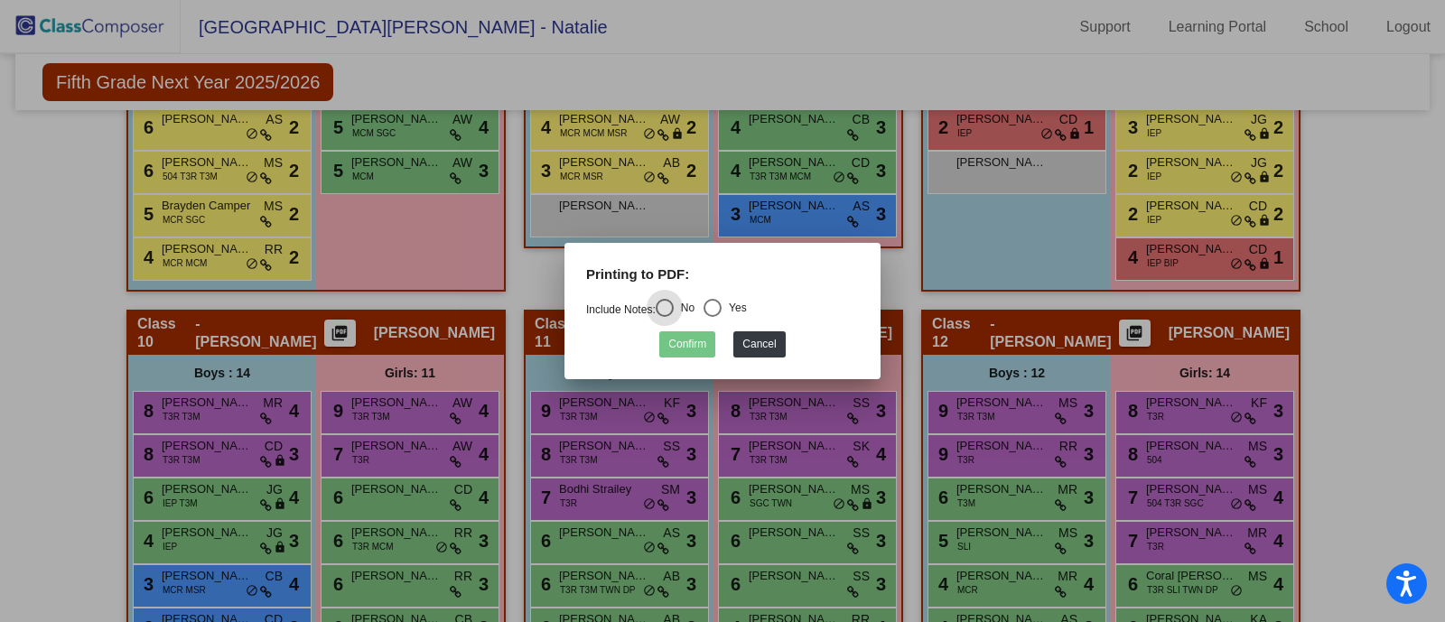
click at [714, 302] on div "Select an option" at bounding box center [713, 308] width 18 height 18
click at [713, 317] on input "Yes" at bounding box center [712, 317] width 1 height 1
radio input "true"
click at [686, 343] on button "Confirm" at bounding box center [687, 344] width 56 height 26
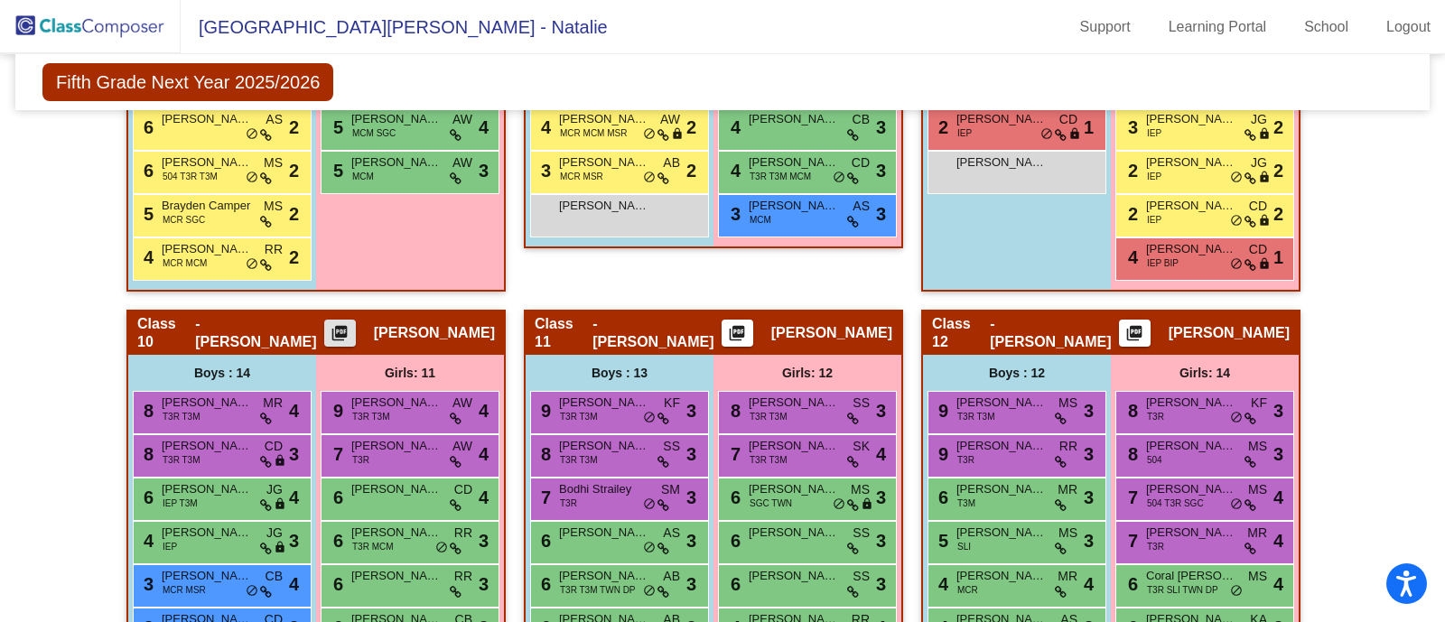
click at [71, 20] on img at bounding box center [90, 26] width 181 height 53
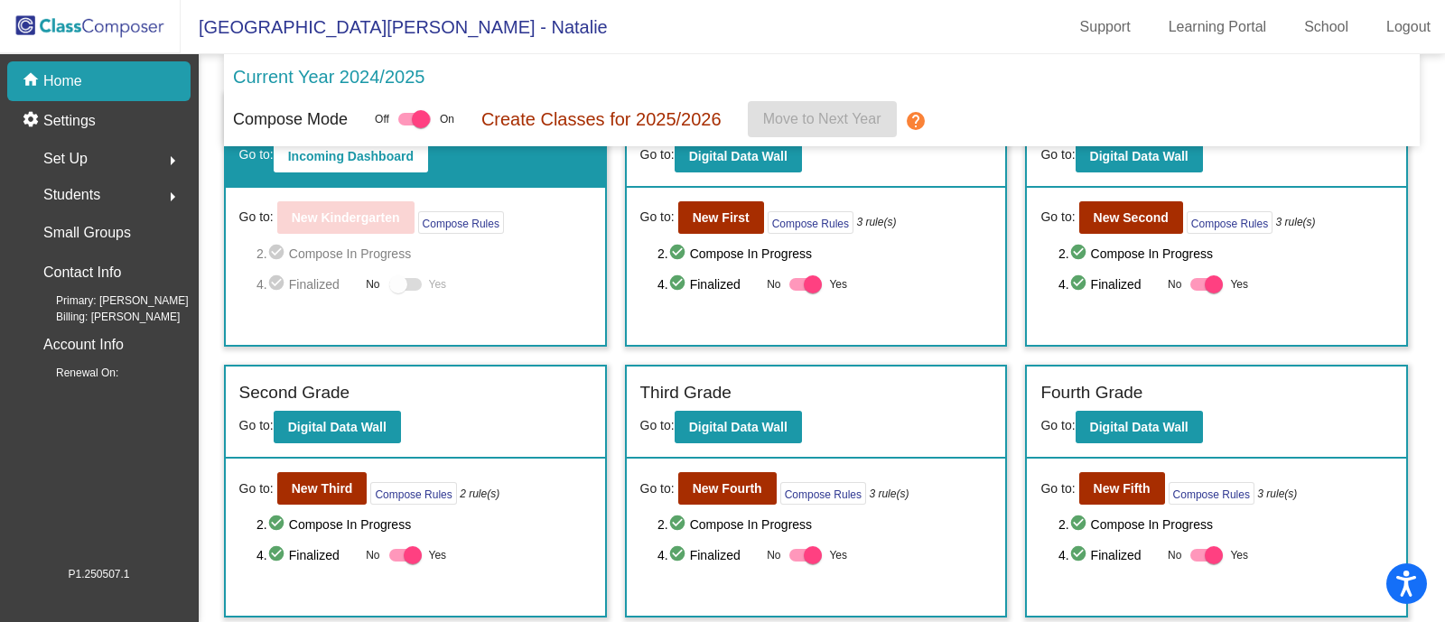
scroll to position [112, 0]
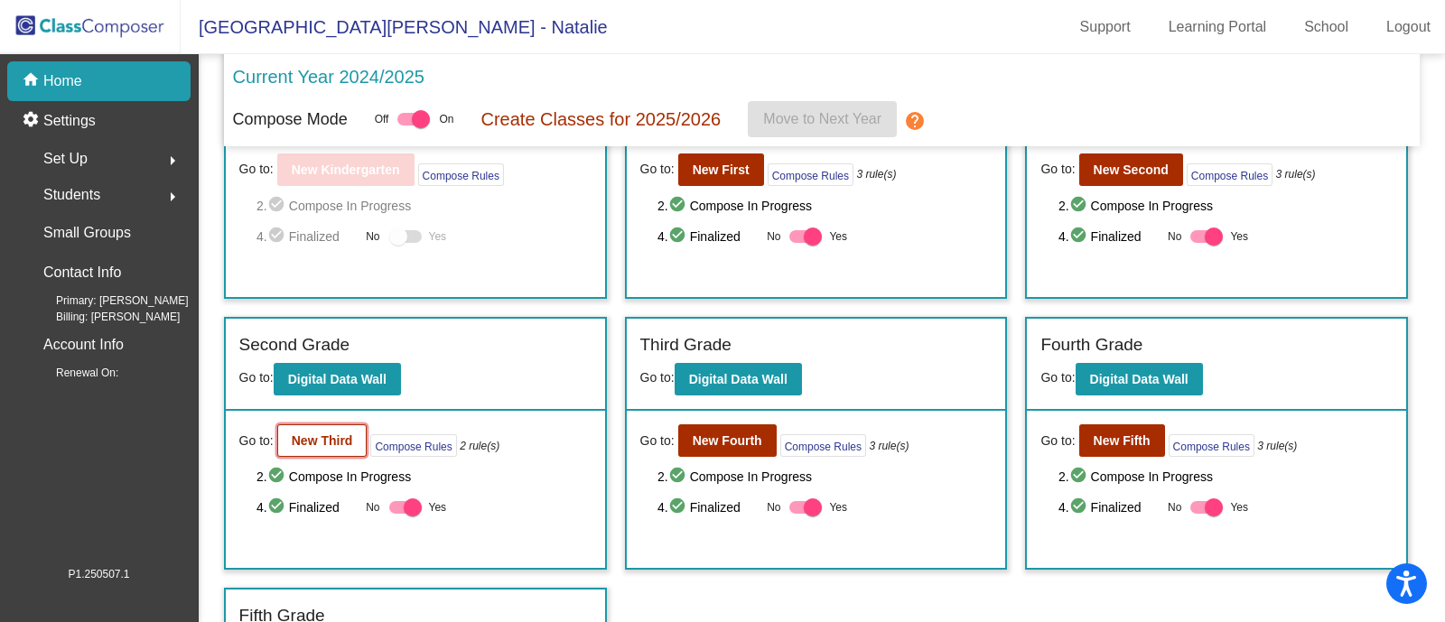
click at [325, 435] on b "New Third" at bounding box center [322, 441] width 61 height 14
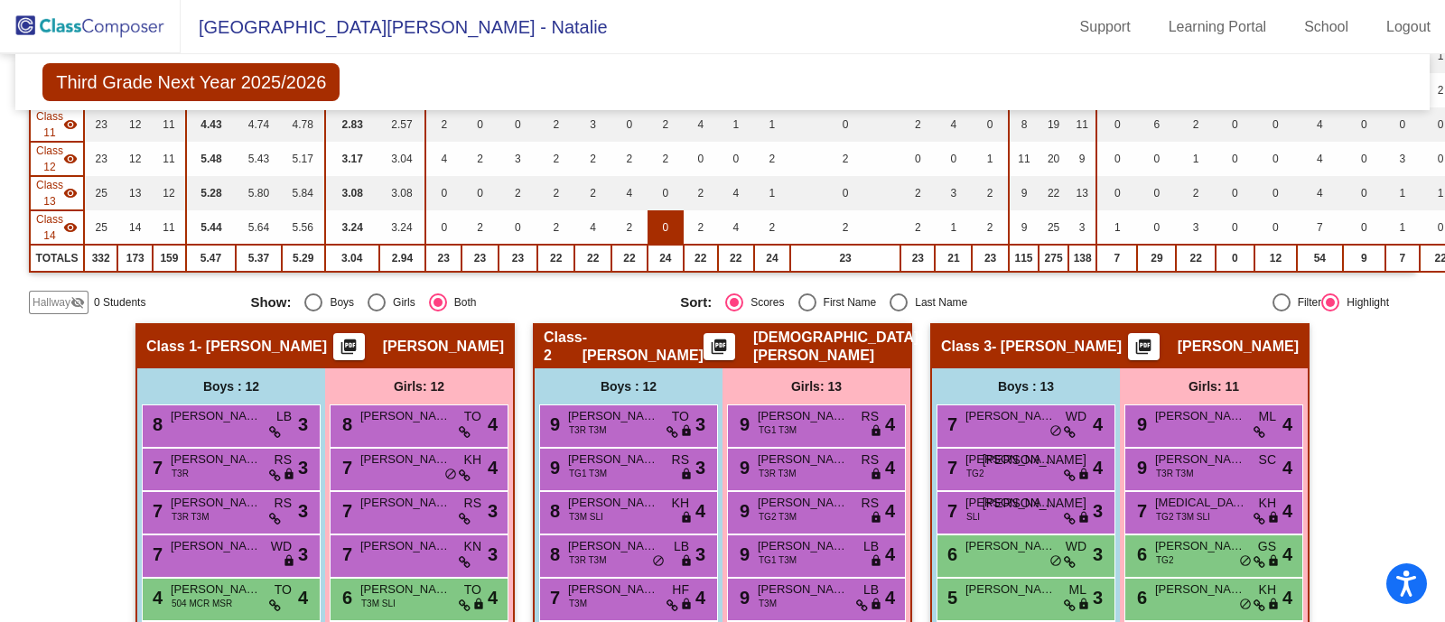
scroll to position [677, 0]
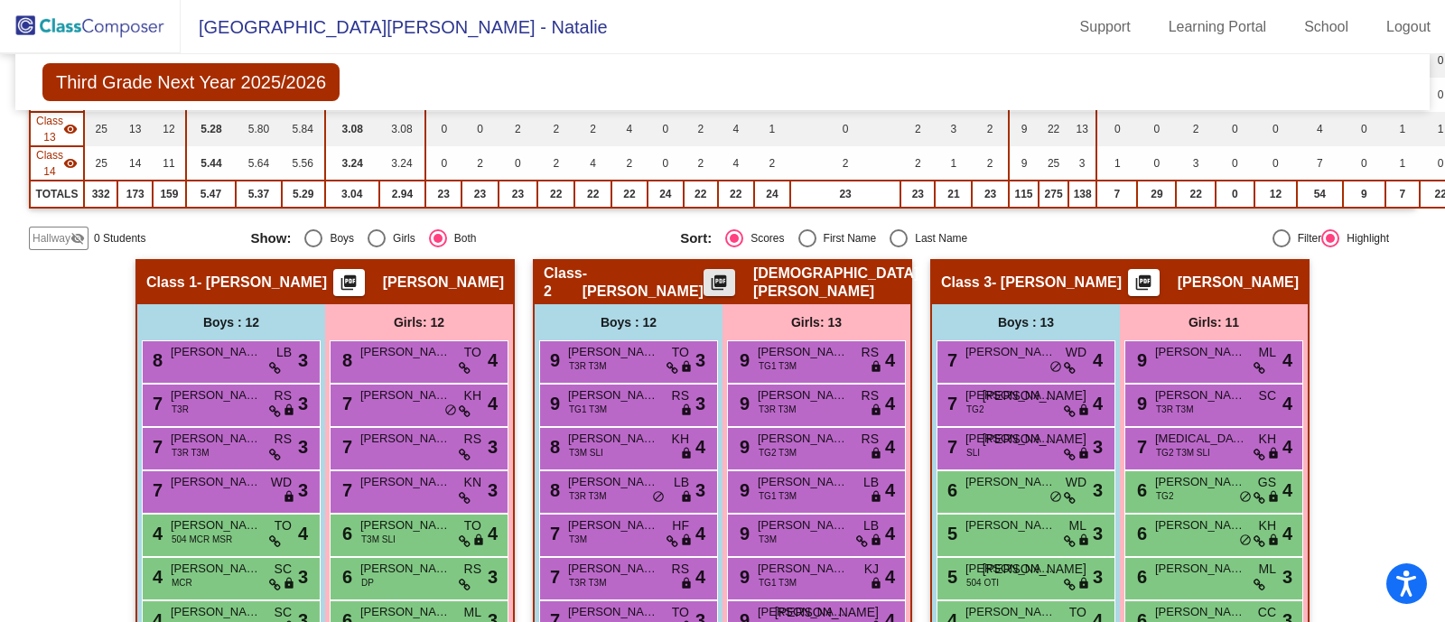
click at [730, 274] on mat-icon "picture_as_pdf" at bounding box center [719, 286] width 22 height 25
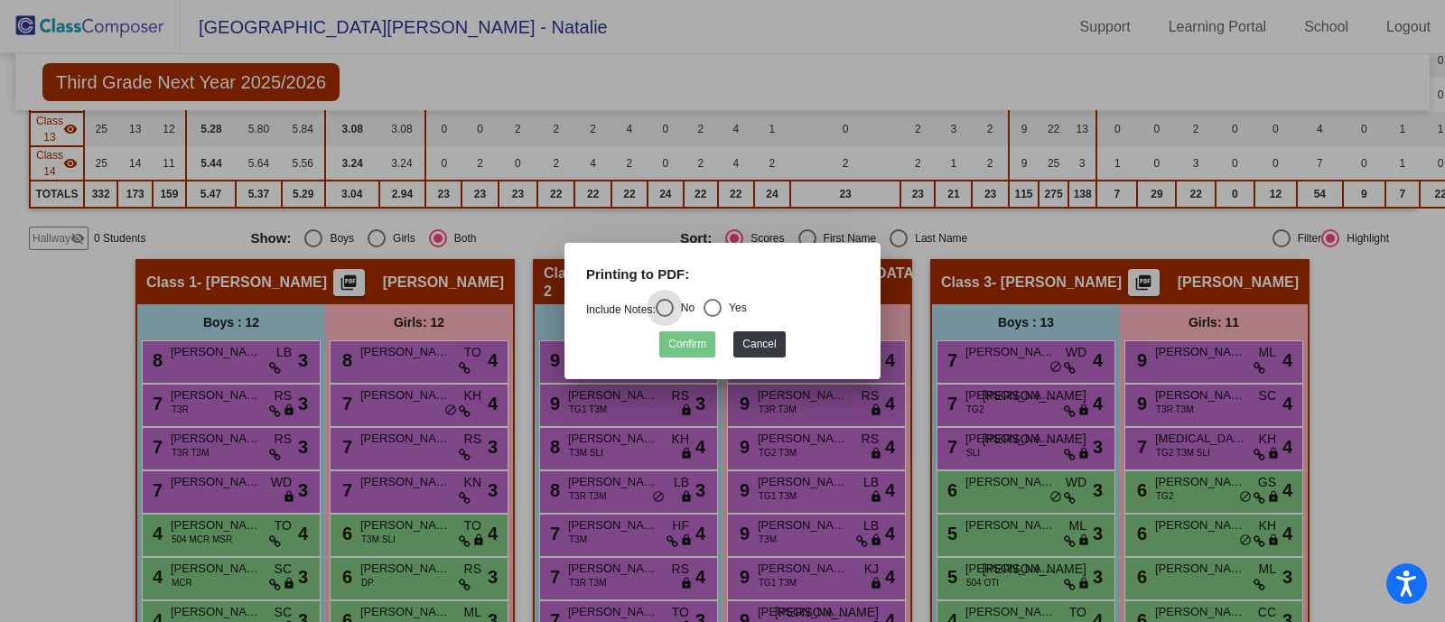
click at [721, 307] on div "Select an option" at bounding box center [713, 308] width 18 height 18
click at [713, 317] on input "Yes" at bounding box center [712, 317] width 1 height 1
radio input "true"
click at [675, 346] on button "Confirm" at bounding box center [687, 344] width 56 height 26
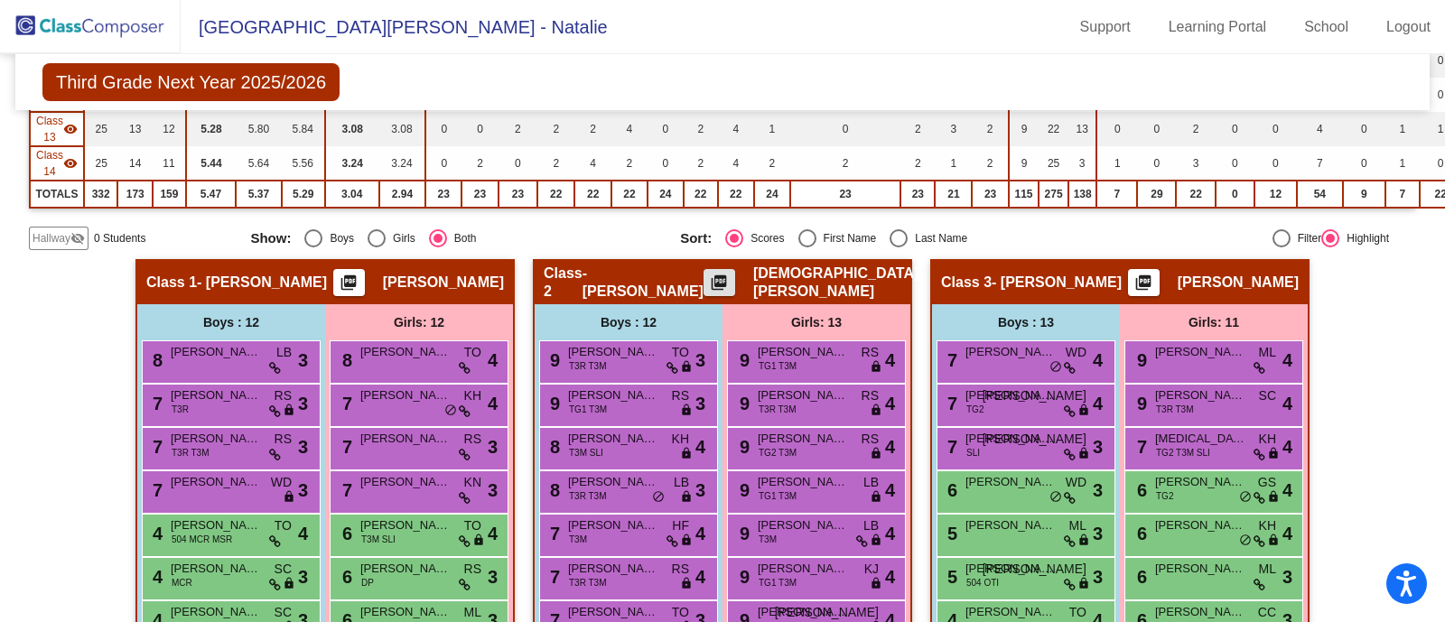
click at [735, 269] on button "picture_as_pdf" at bounding box center [720, 282] width 32 height 27
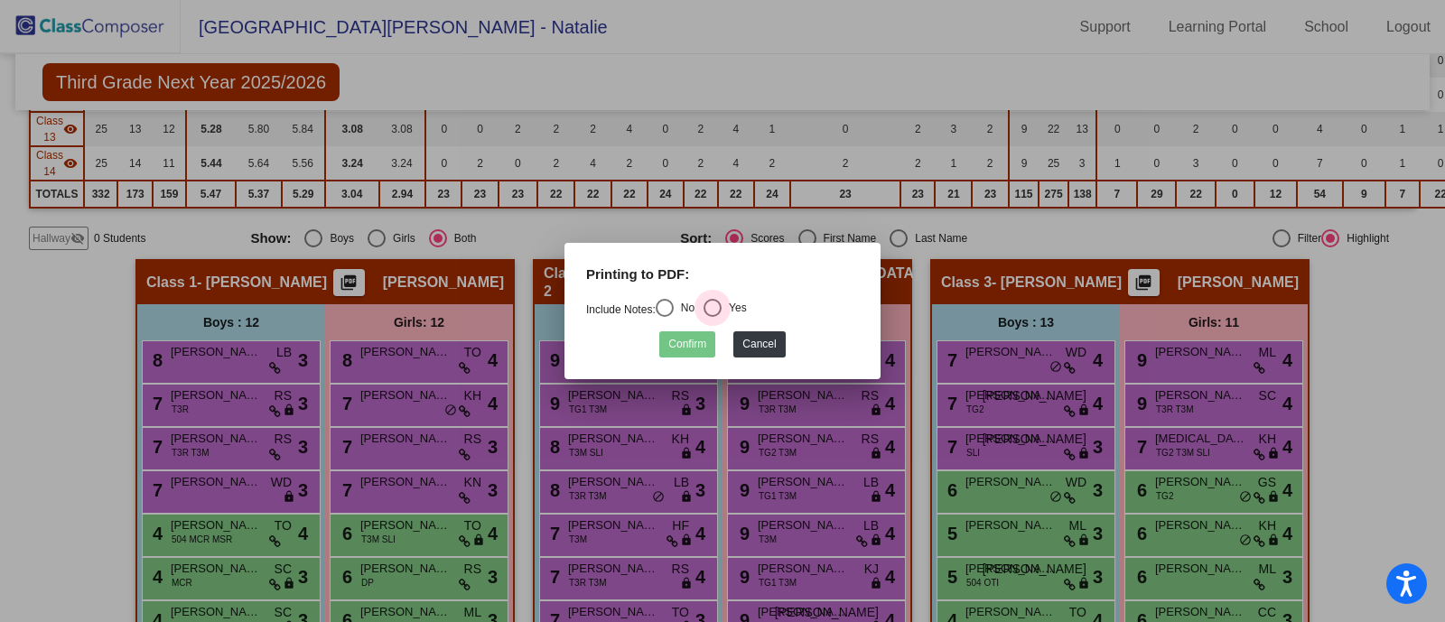
click at [721, 308] on div "Select an option" at bounding box center [713, 308] width 18 height 18
click at [713, 317] on input "Yes" at bounding box center [712, 317] width 1 height 1
radio input "true"
click at [691, 334] on button "Confirm" at bounding box center [687, 344] width 56 height 26
